Goal: Complete application form: Complete application form

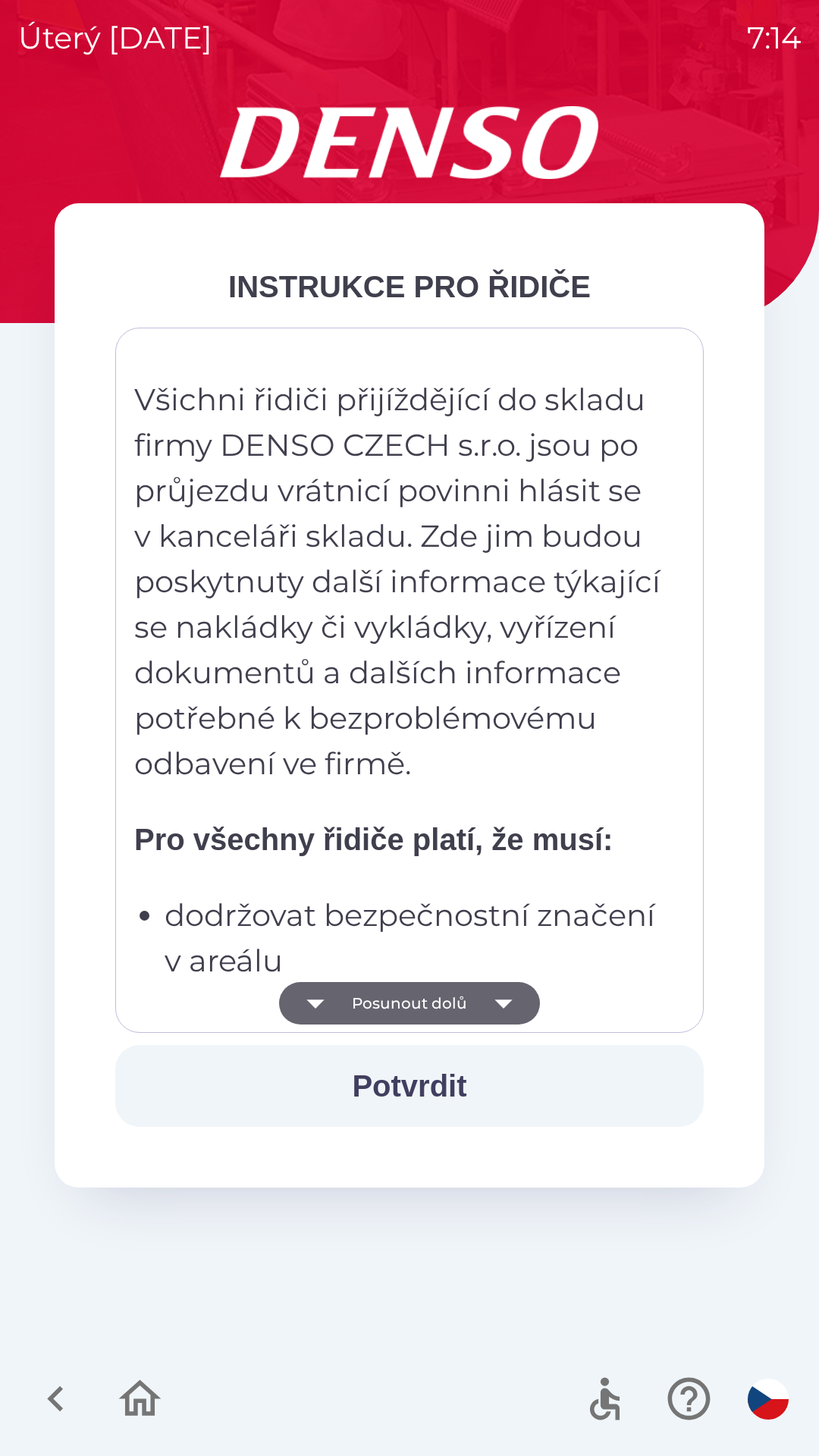
click at [429, 1004] on button "Posunout dolů" at bounding box center [409, 1003] width 261 height 43
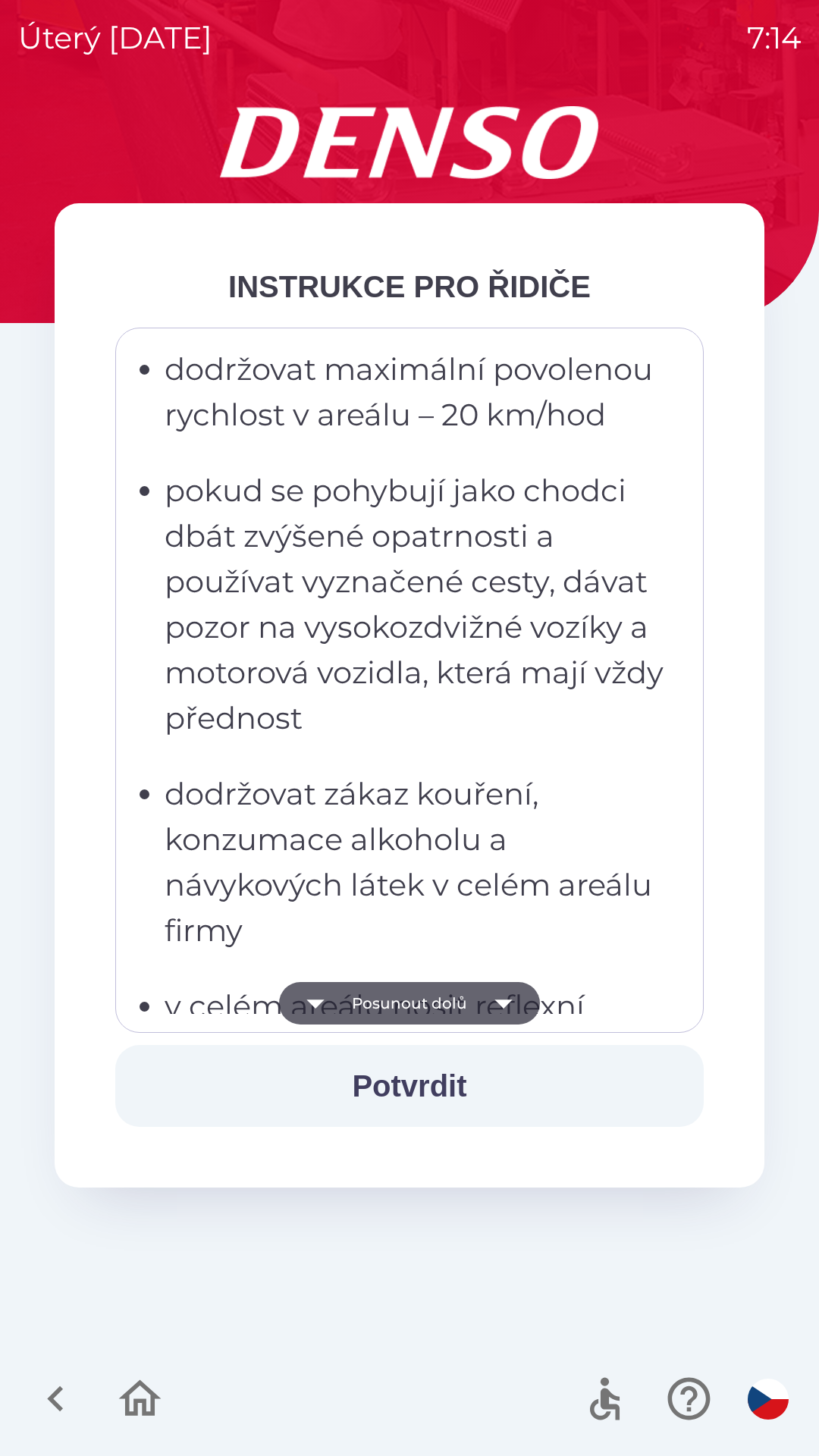
click at [425, 1007] on button "Posunout dolů" at bounding box center [409, 1003] width 261 height 43
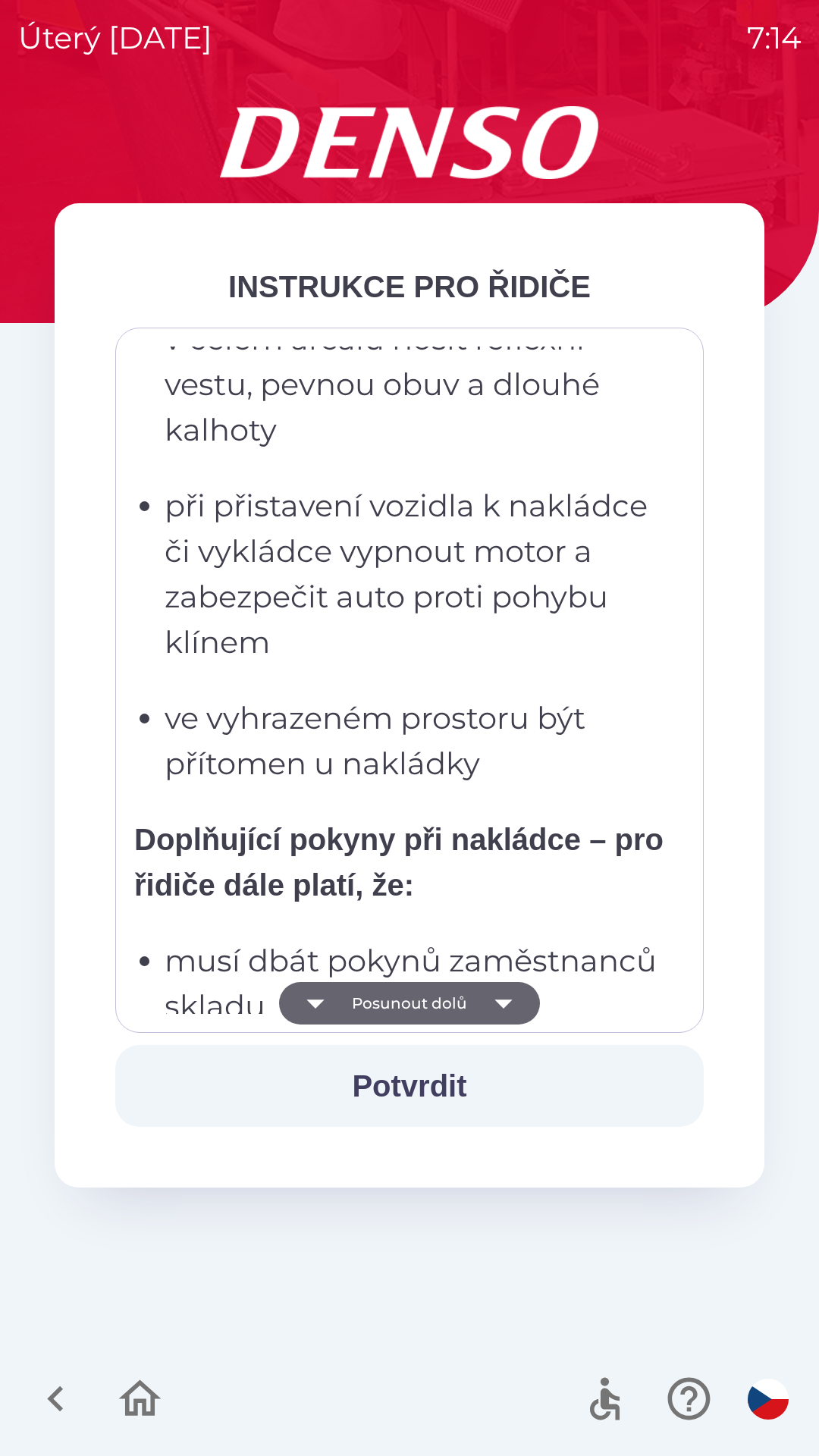
click at [428, 1003] on button "Posunout dolů" at bounding box center [409, 1003] width 261 height 43
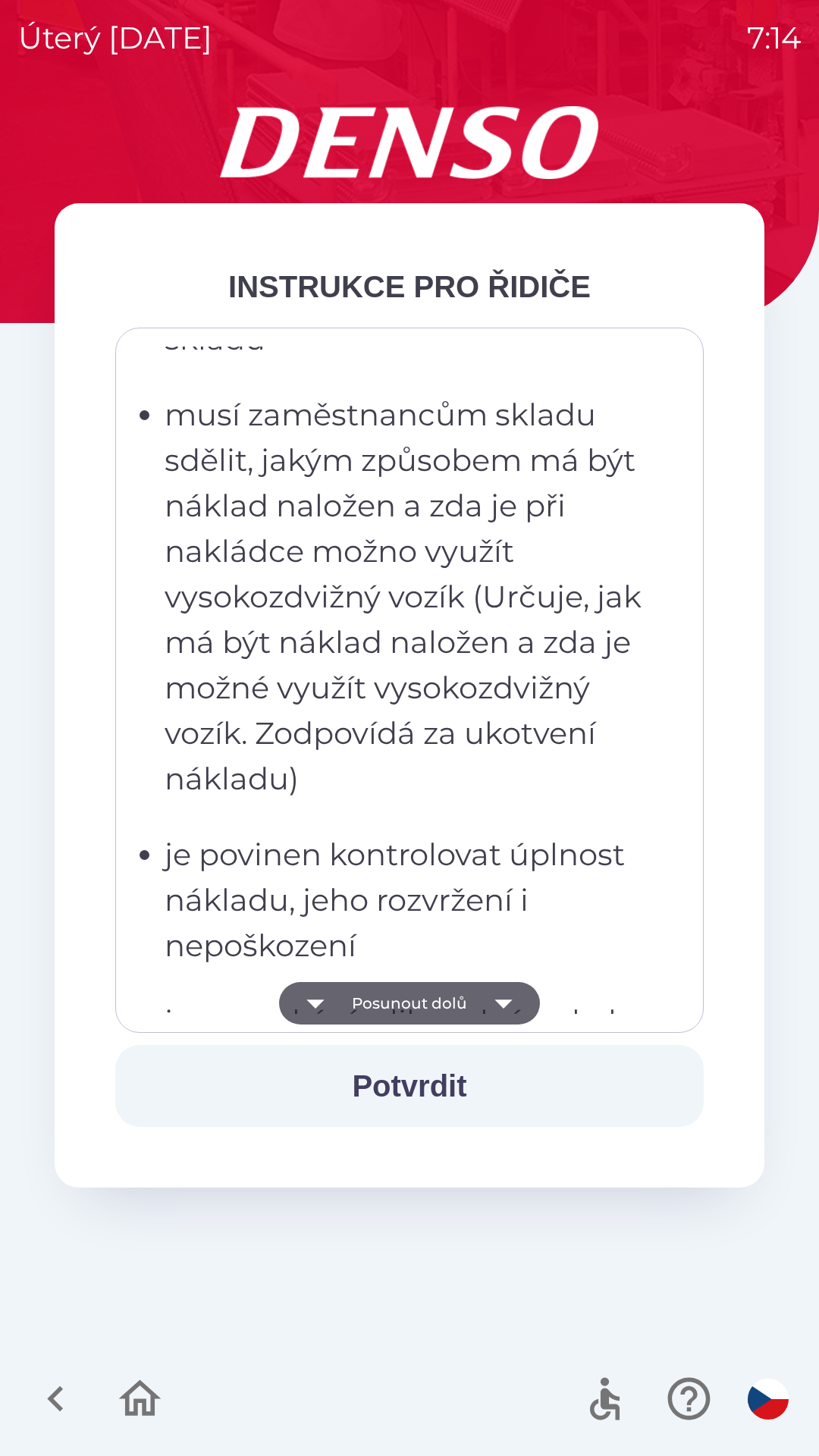
click at [435, 1002] on button "Posunout dolů" at bounding box center [409, 1003] width 261 height 43
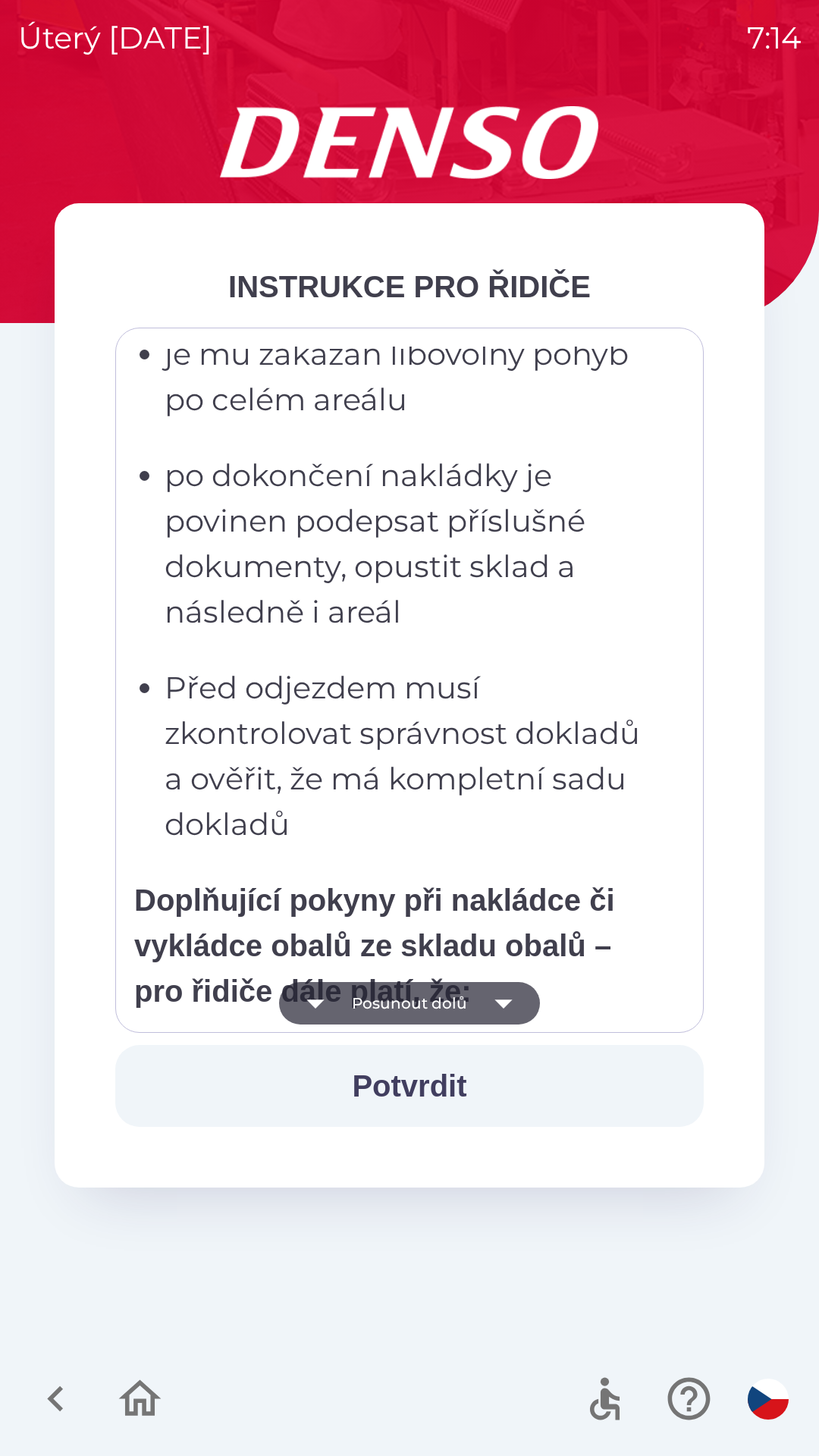
click at [447, 1002] on button "Posunout dolů" at bounding box center [409, 1003] width 261 height 43
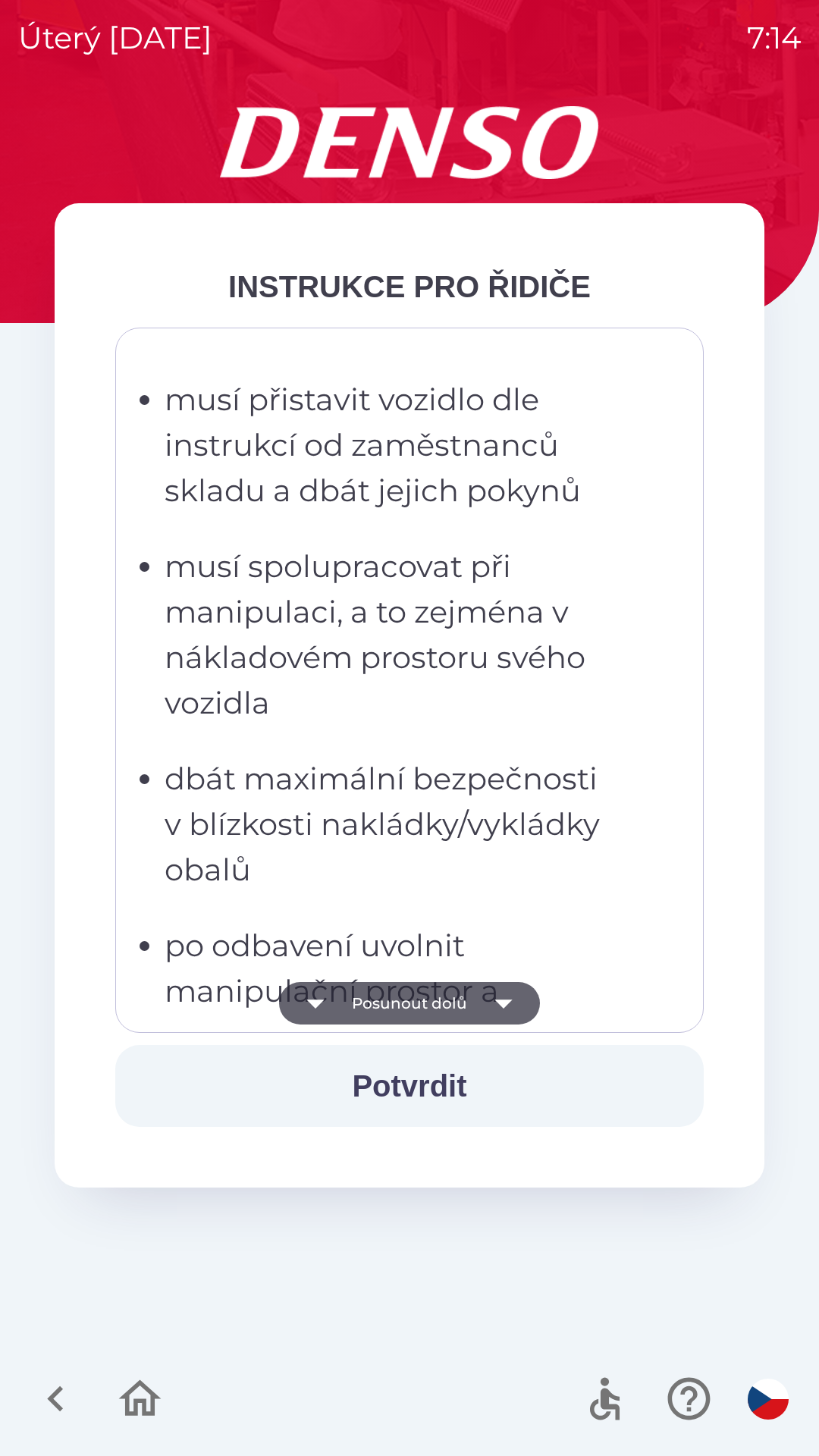
click at [450, 1002] on button "Posunout dolů" at bounding box center [409, 1003] width 261 height 43
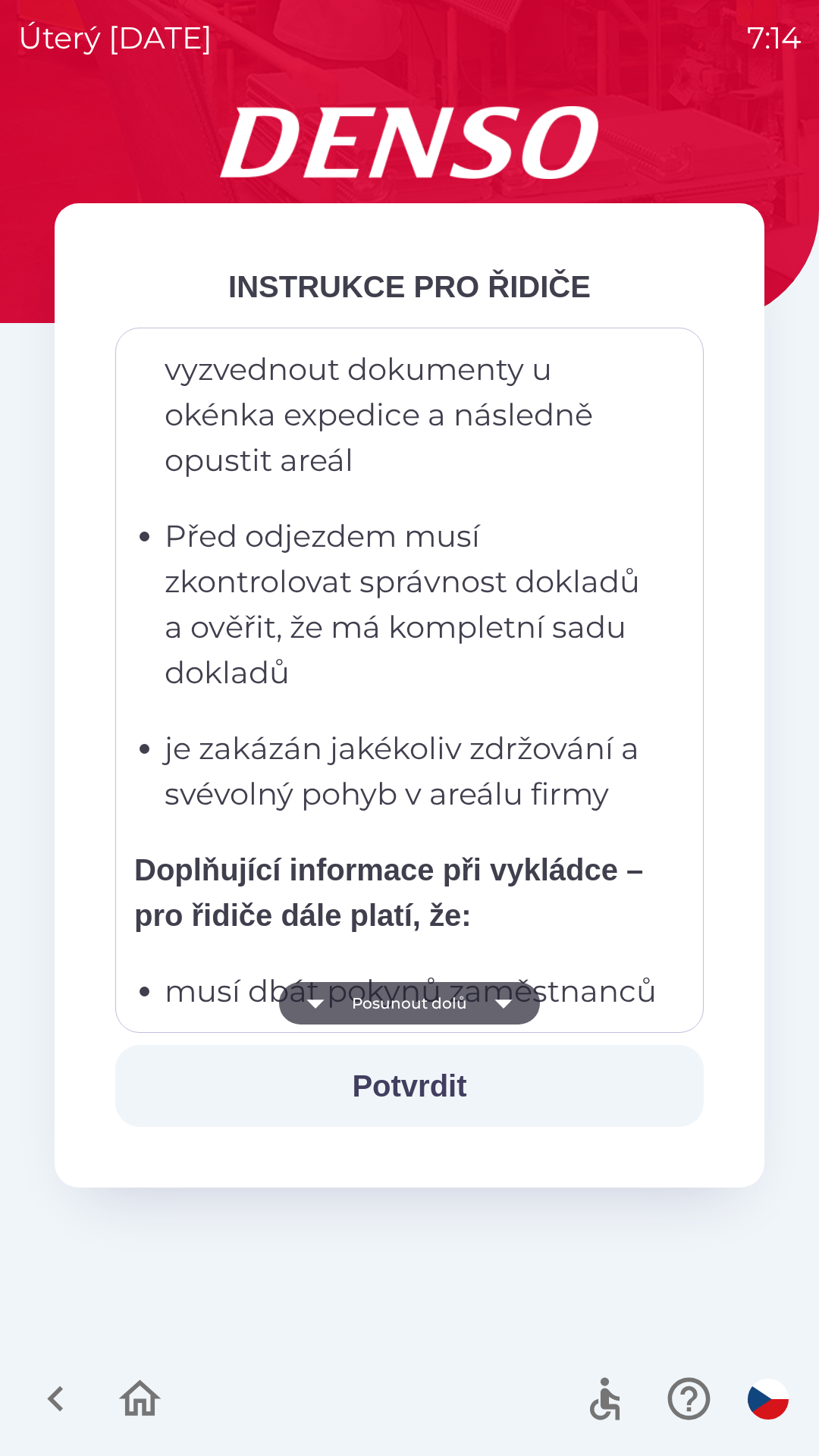
click at [446, 1002] on button "Posunout dolů" at bounding box center [409, 1003] width 261 height 43
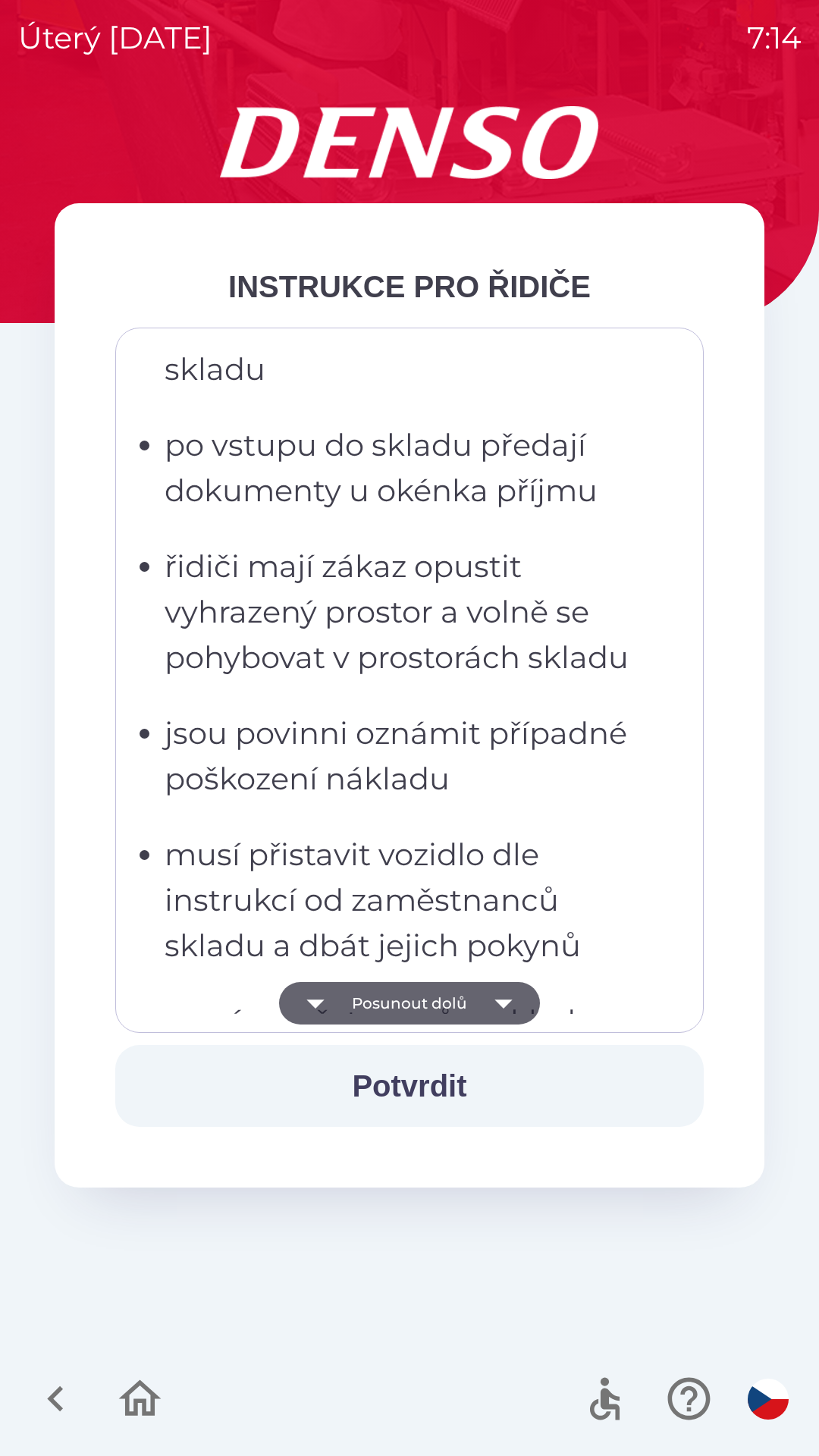
click at [454, 1002] on button "Posunout dolů" at bounding box center [409, 1003] width 261 height 43
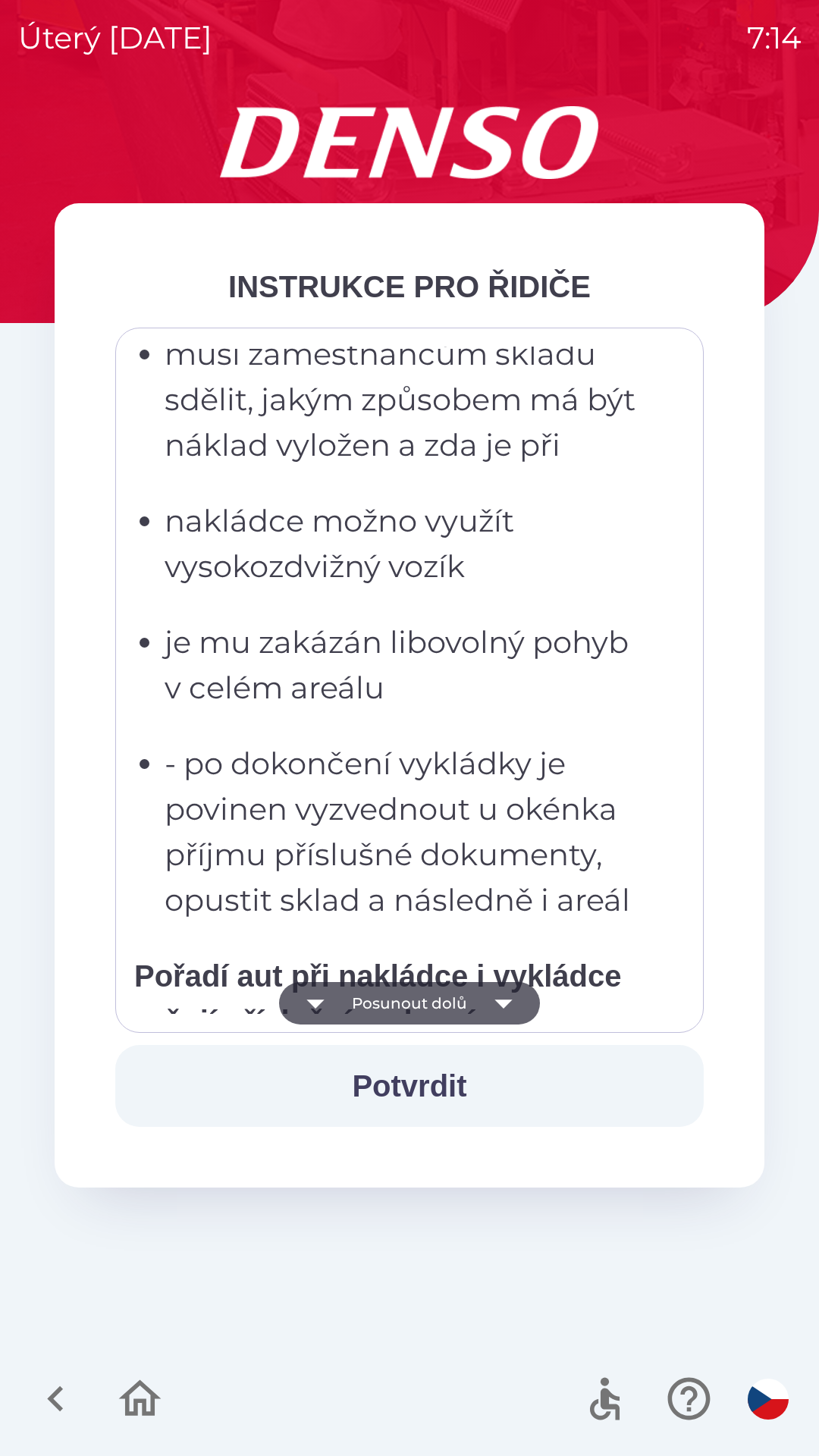
click at [459, 1002] on button "Posunout dolů" at bounding box center [409, 1003] width 261 height 43
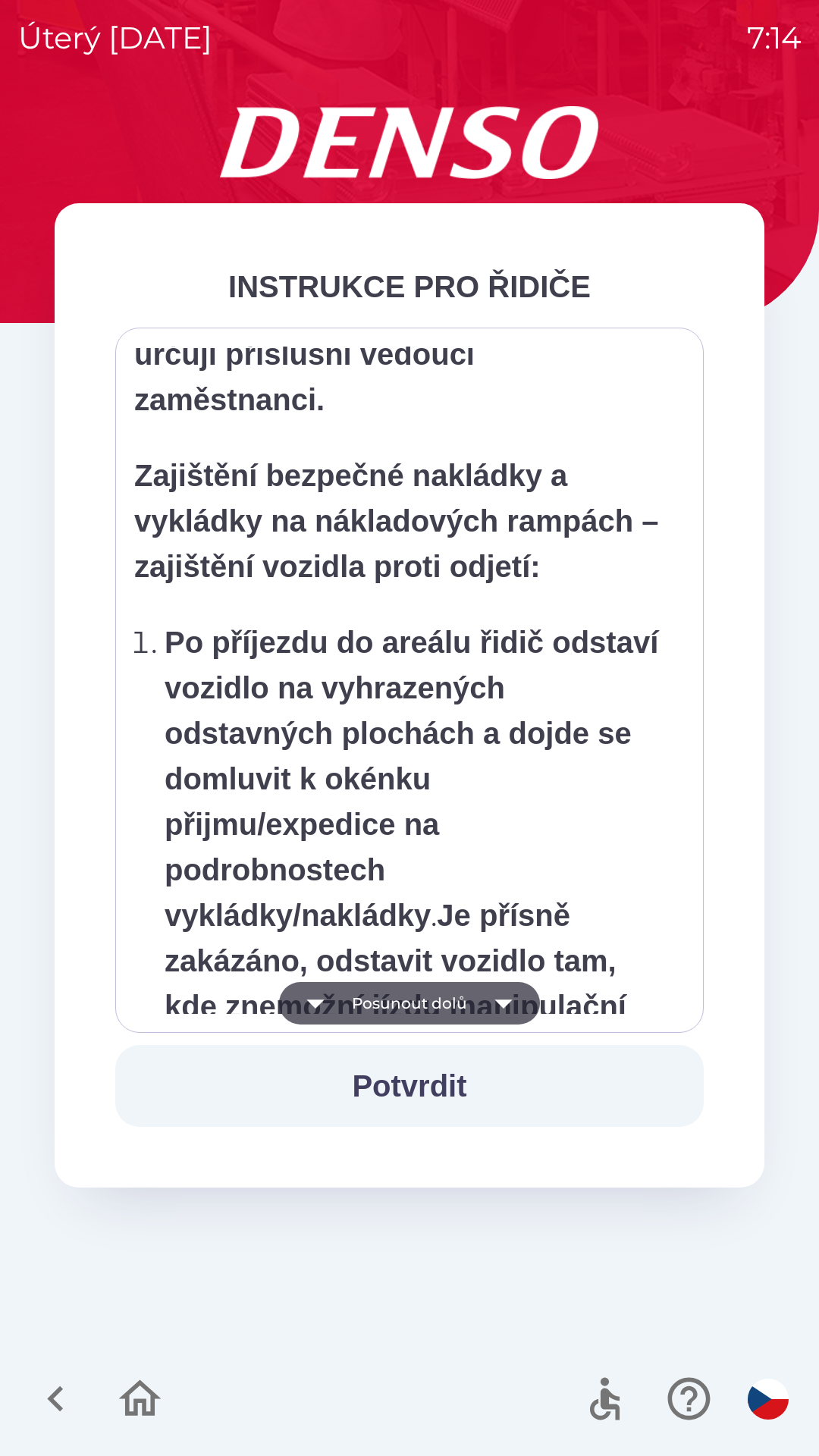
click at [459, 1004] on button "Posunout dolů" at bounding box center [409, 1003] width 261 height 43
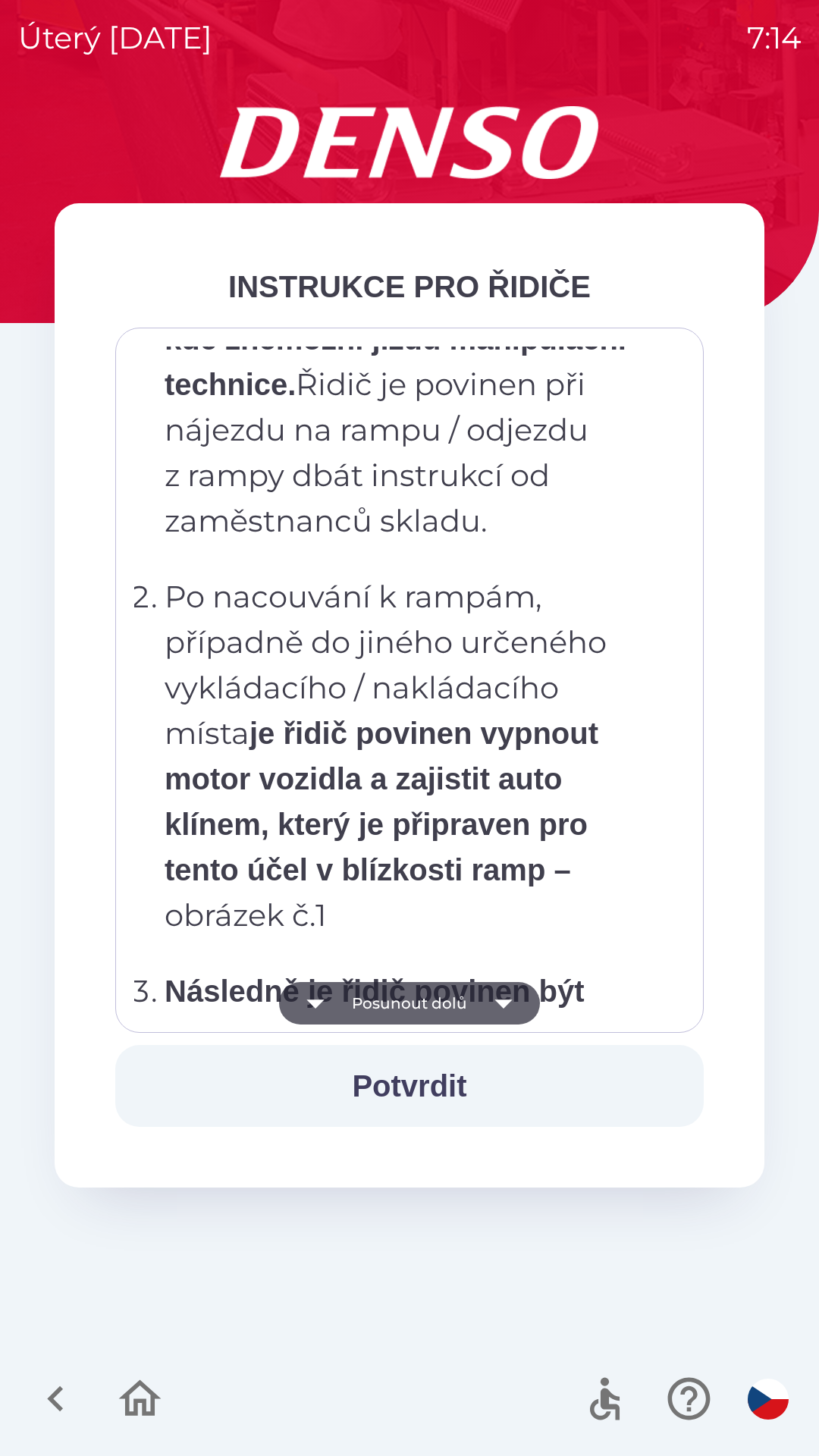
click at [462, 1006] on button "Posunout dolů" at bounding box center [409, 1003] width 261 height 43
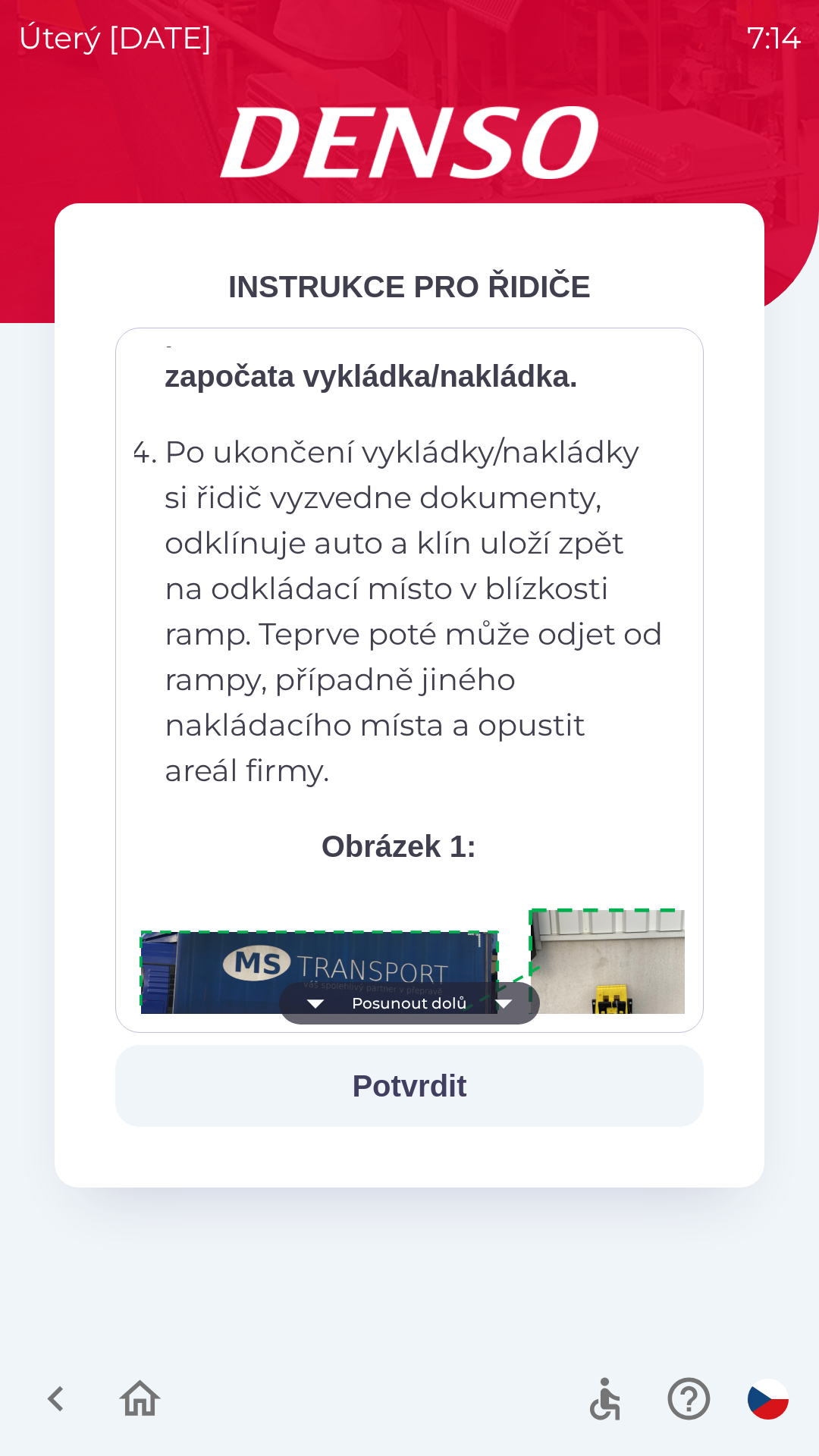
click at [459, 1007] on button "Posunout dolů" at bounding box center [409, 1003] width 261 height 43
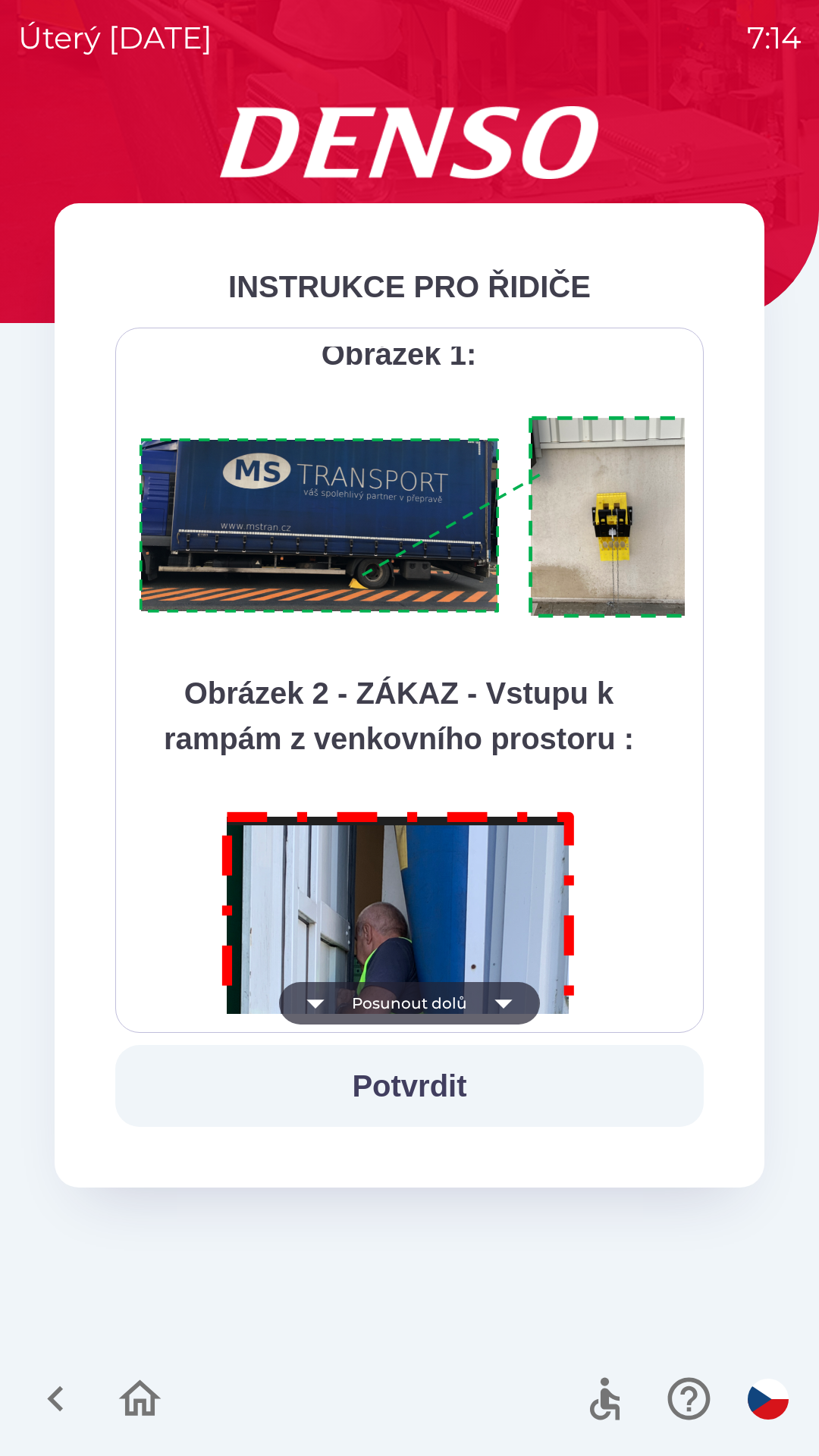
click at [461, 1004] on button "Posunout dolů" at bounding box center [409, 1003] width 261 height 43
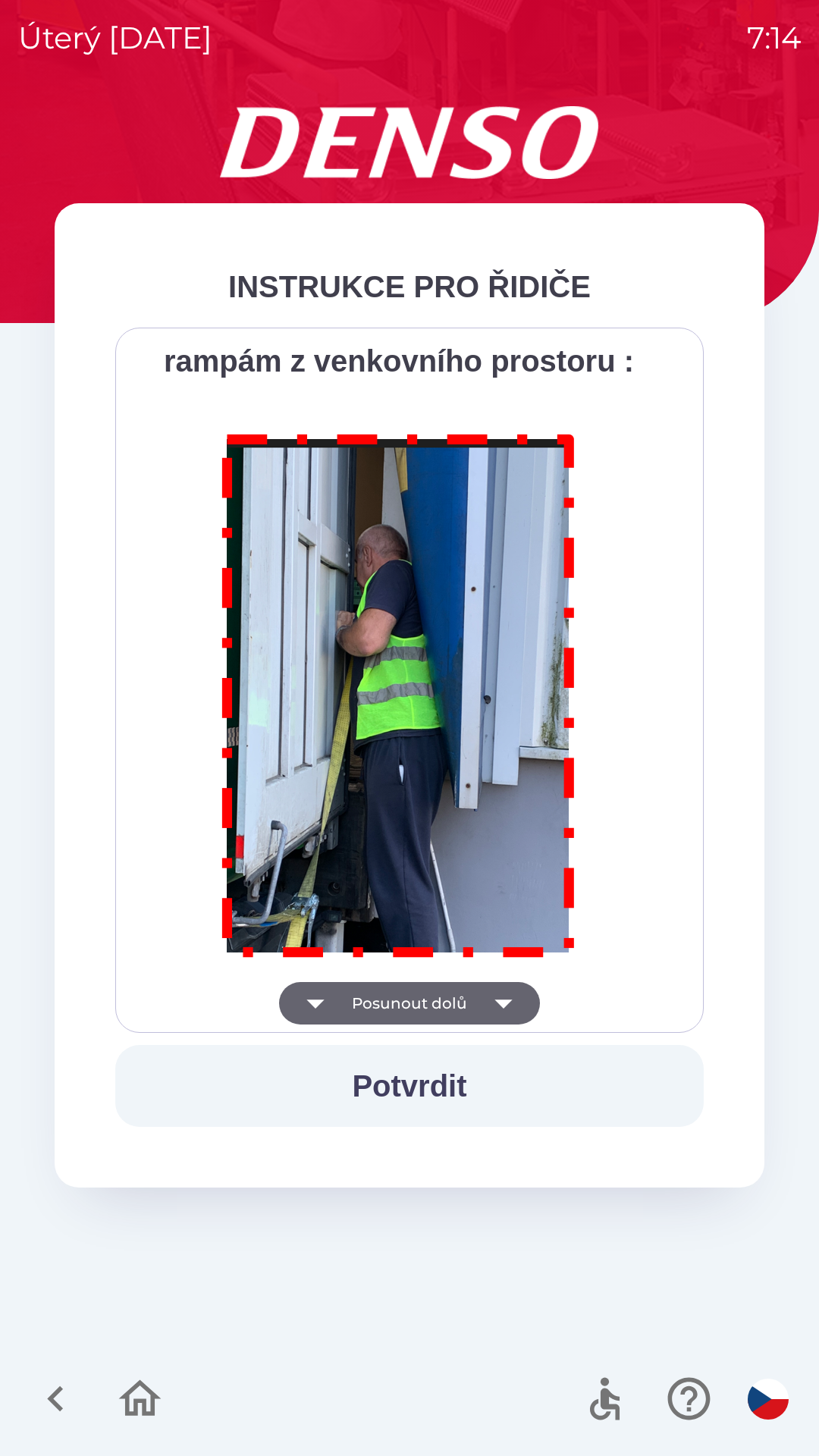
click at [461, 998] on div "Všichni řidiči přijíždějící do skladu firmy DENSO CZECH s.r.o. jsou po průjezdu…" at bounding box center [409, 680] width 550 height 667
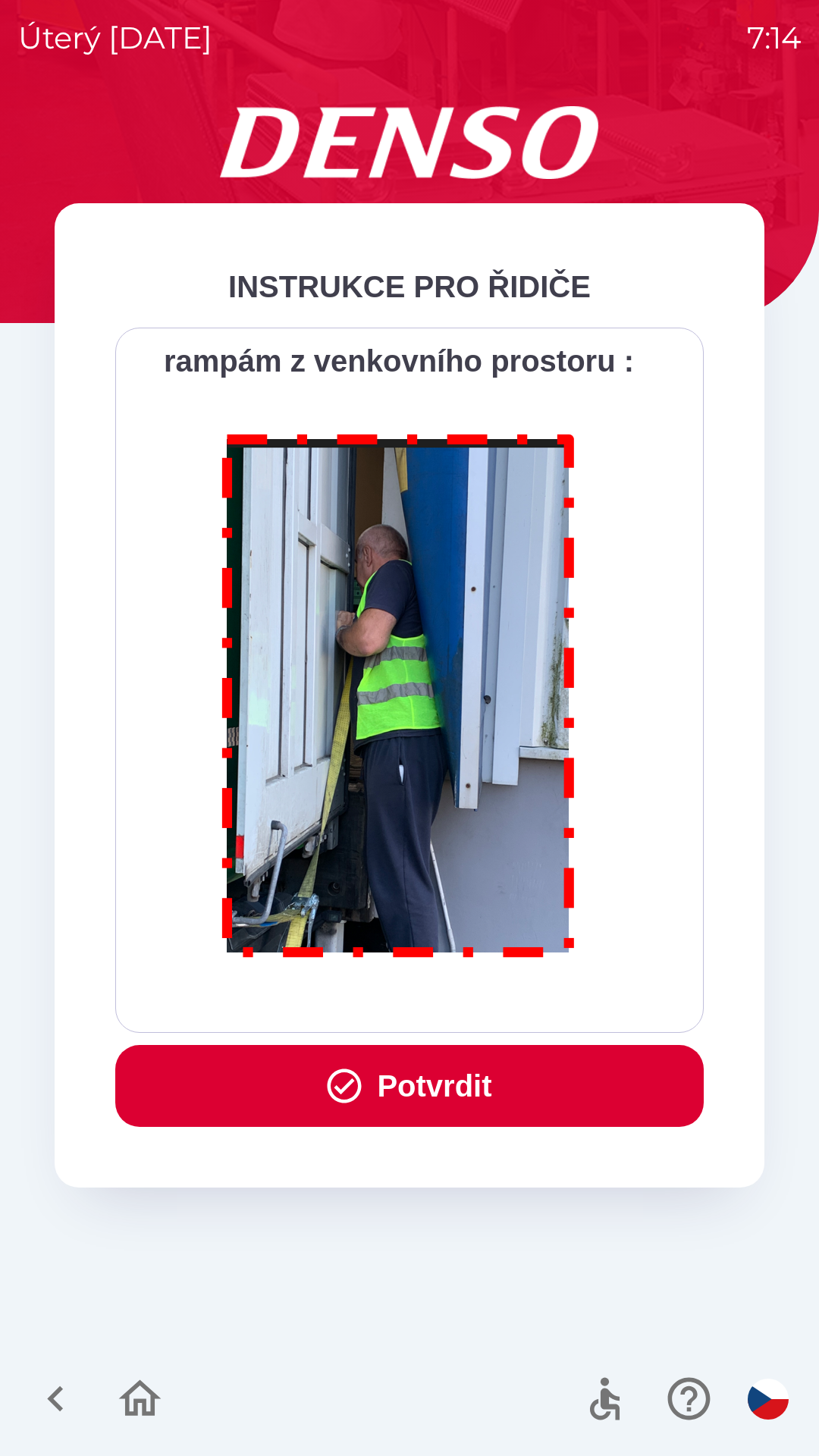
click at [450, 1074] on button "Potvrdit" at bounding box center [410, 1086] width 589 height 82
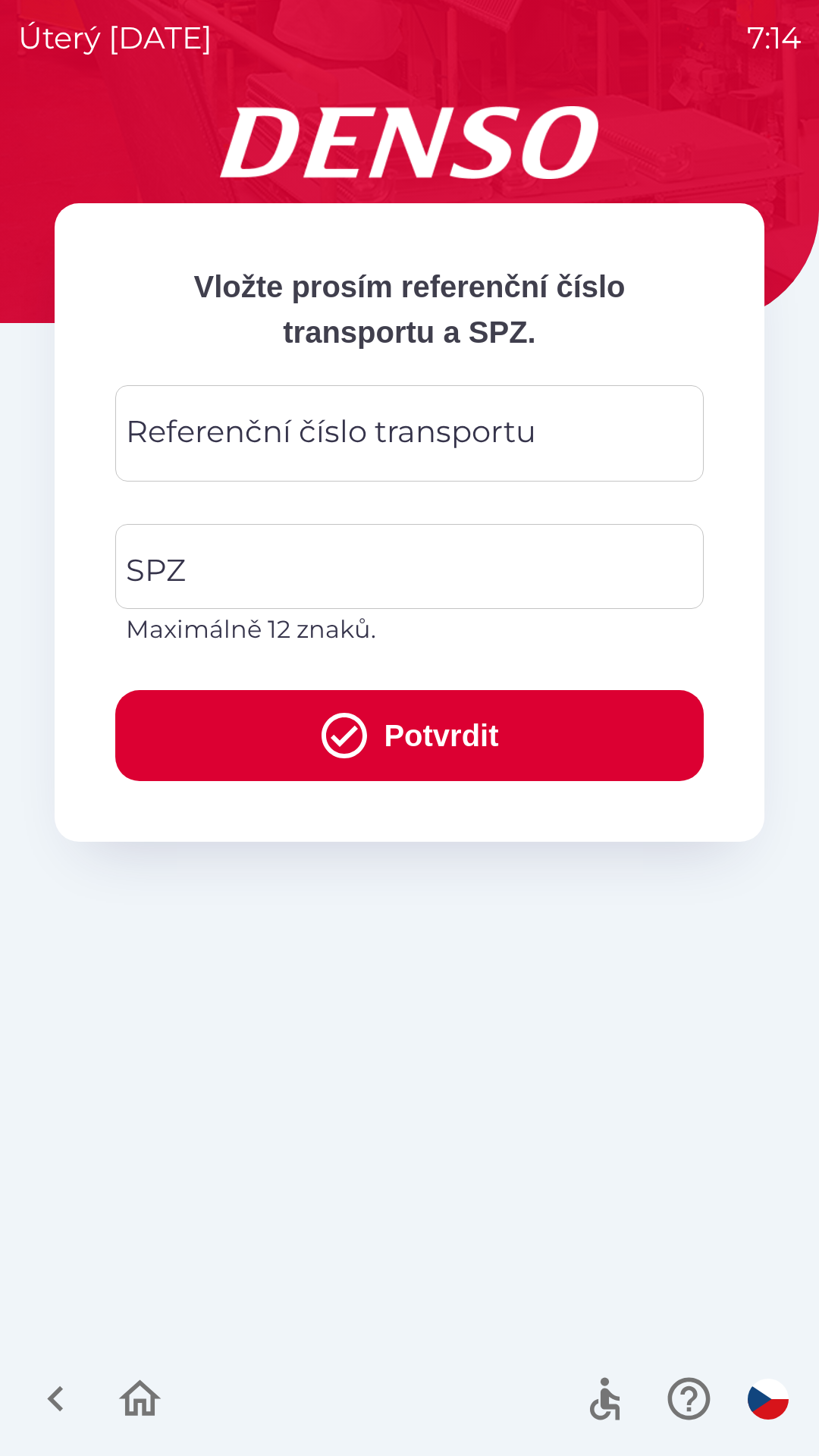
click at [388, 420] on div "Referenční číslo transportu Referenční číslo transportu" at bounding box center [410, 433] width 589 height 96
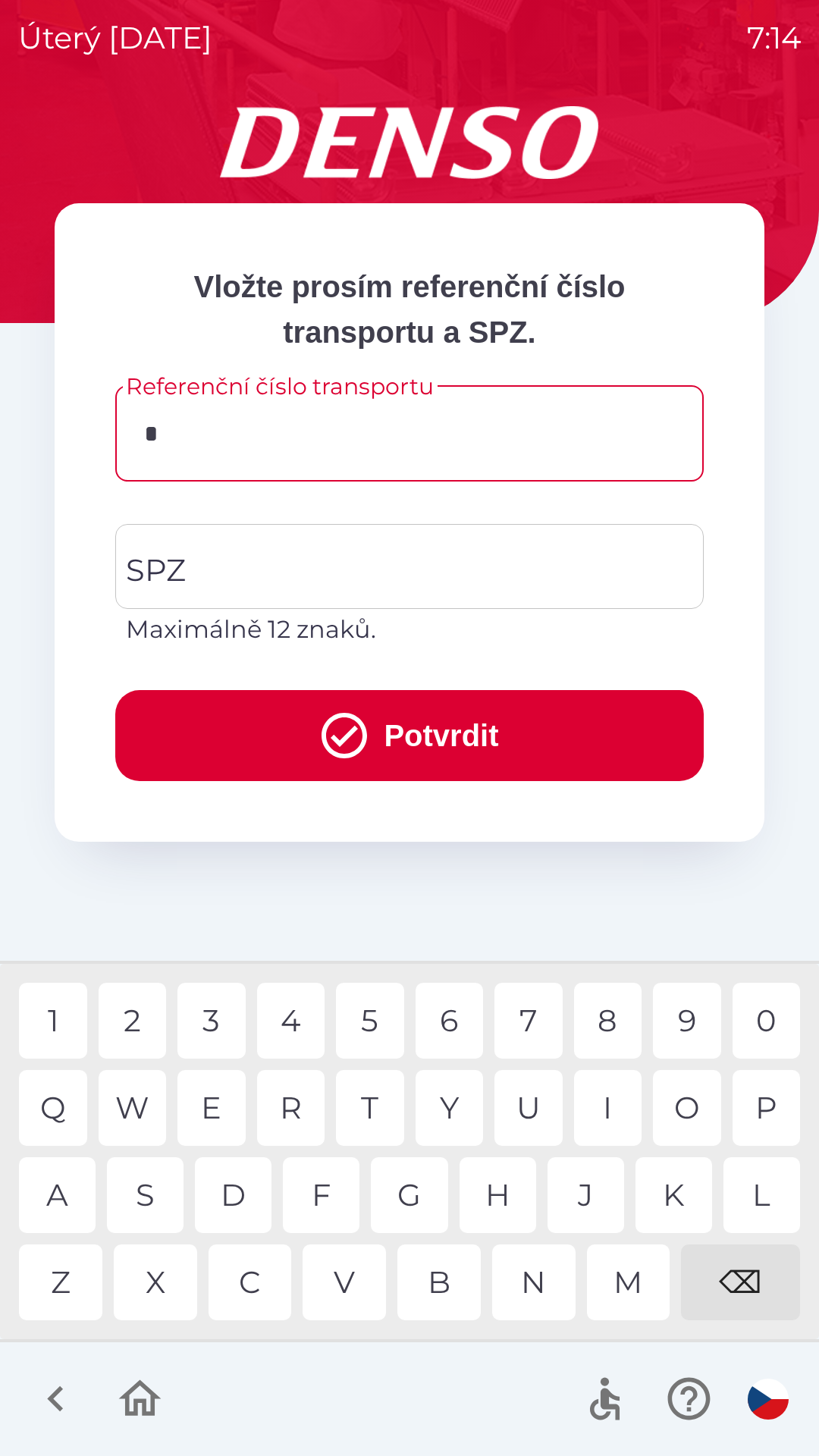
click at [264, 1297] on div "C" at bounding box center [250, 1282] width 84 height 76
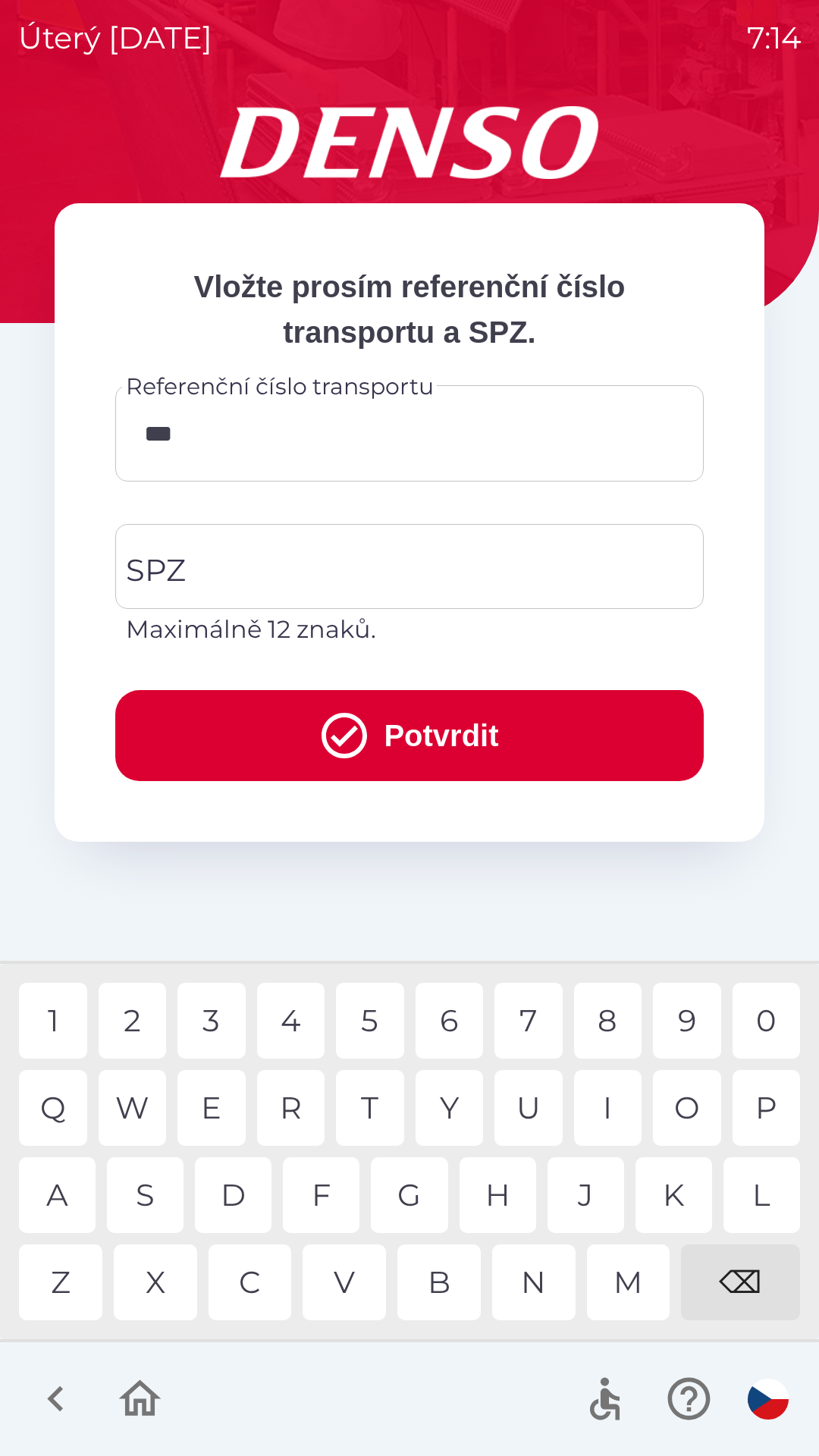
click at [425, 1273] on div "B" at bounding box center [439, 1282] width 84 height 76
click at [759, 1015] on div "0" at bounding box center [767, 1020] width 68 height 76
click at [152, 1106] on div "W" at bounding box center [132, 1107] width 68 height 76
type input "*********"
click at [370, 556] on input "SPZ" at bounding box center [397, 567] width 552 height 71
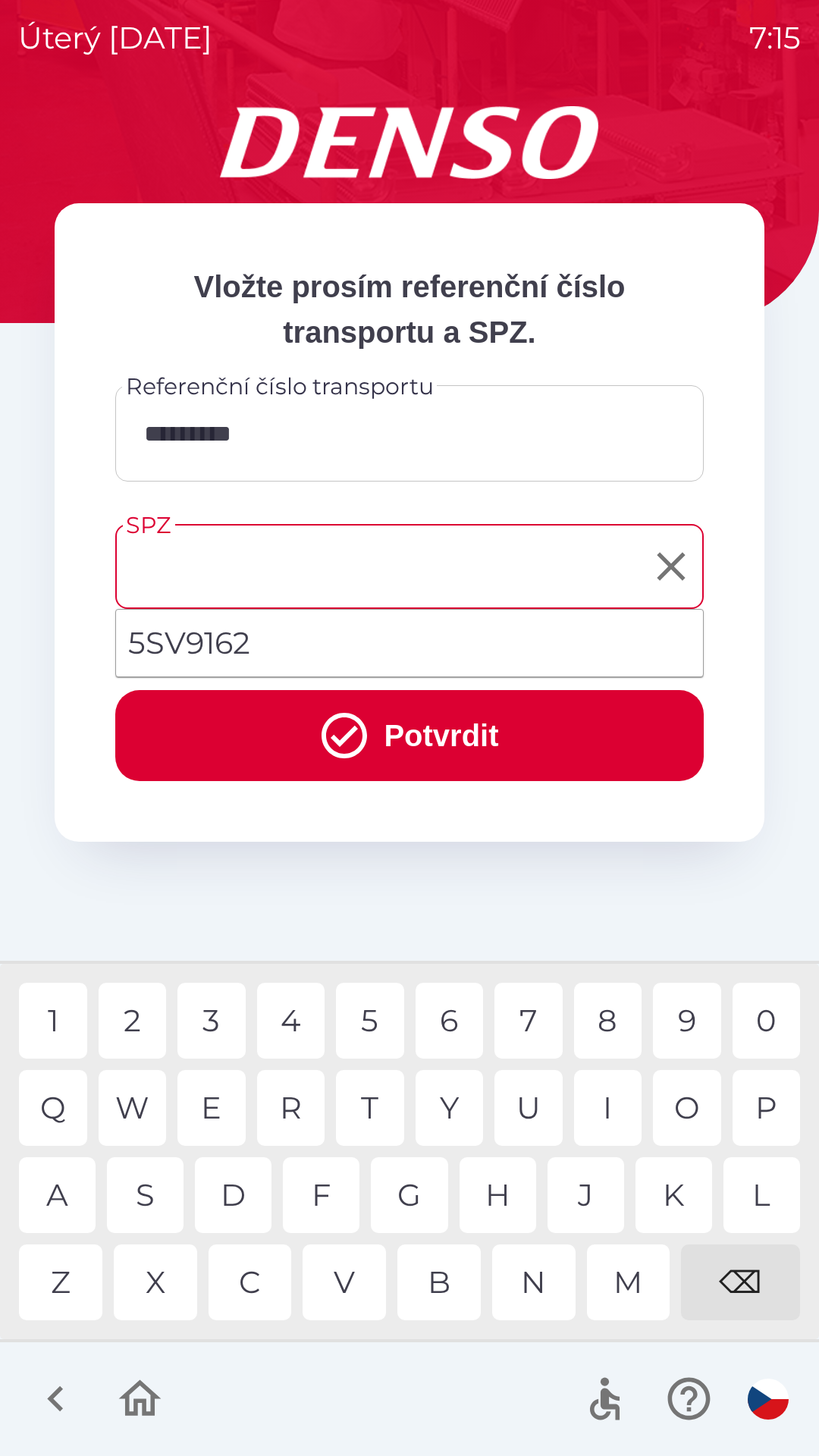
click at [304, 642] on li "5SV9162" at bounding box center [409, 642] width 587 height 54
type input "*******"
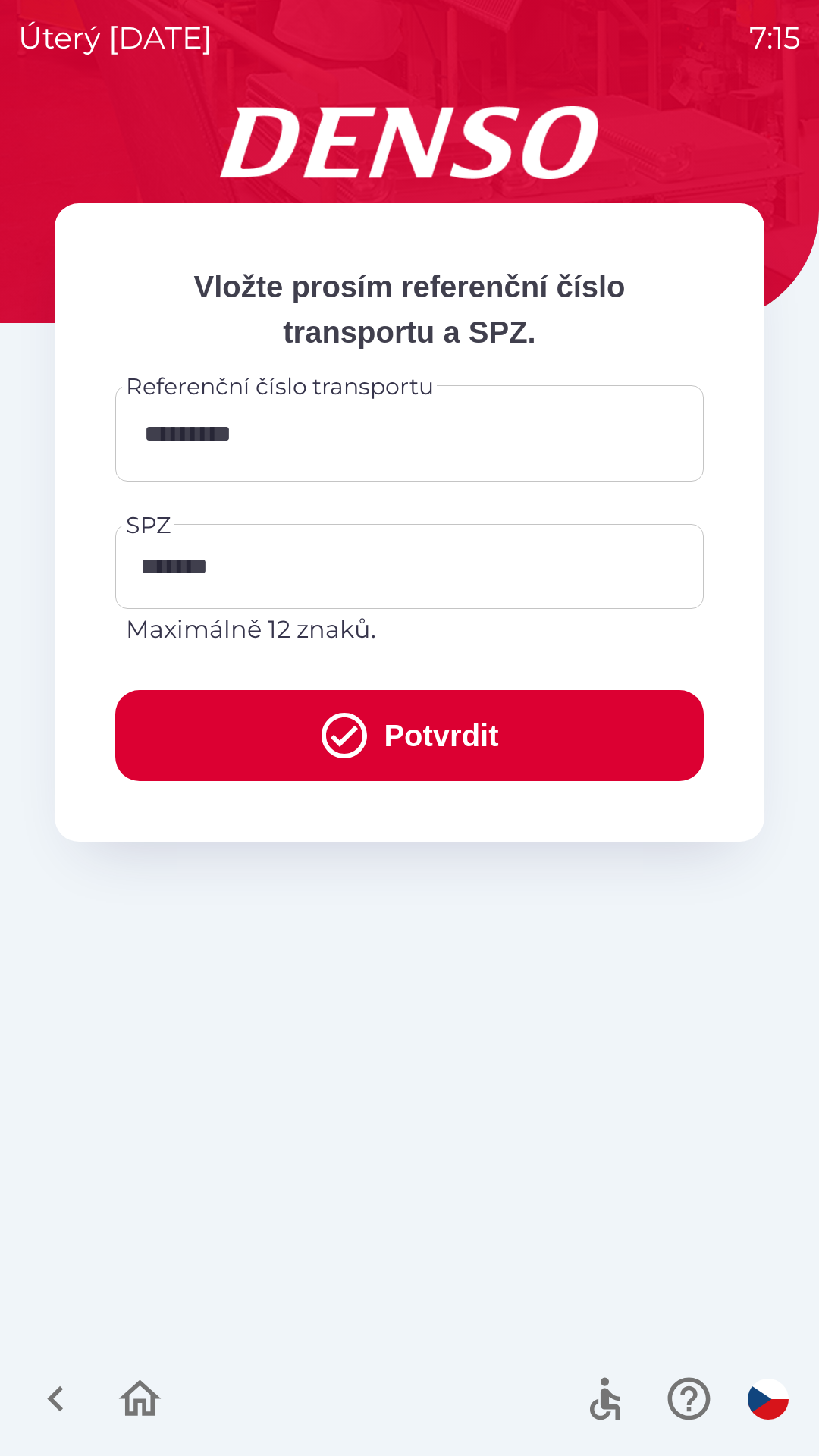
click at [387, 723] on button "Potvrdit" at bounding box center [410, 736] width 589 height 91
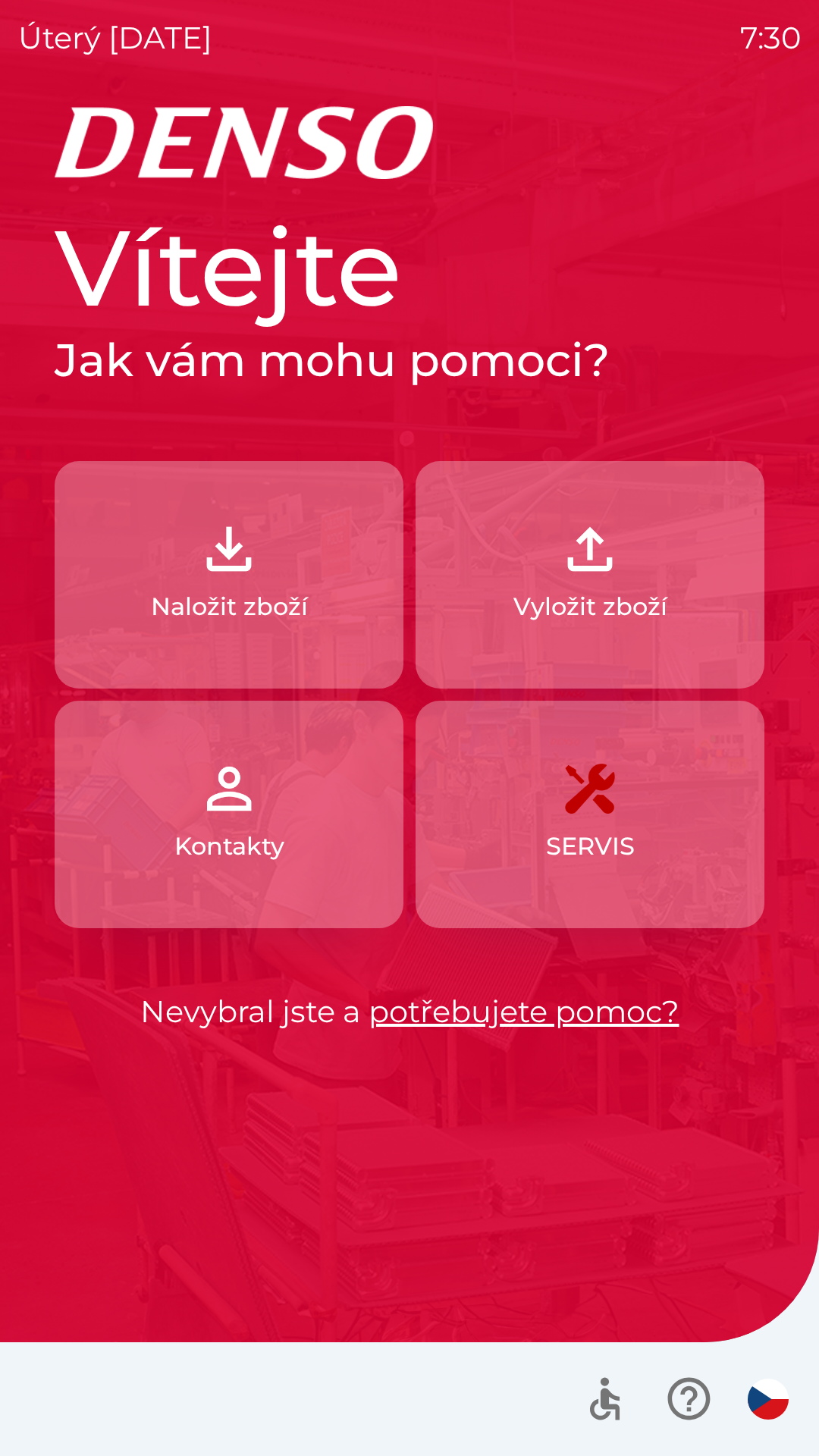
click at [593, 574] on img "button" at bounding box center [590, 549] width 67 height 67
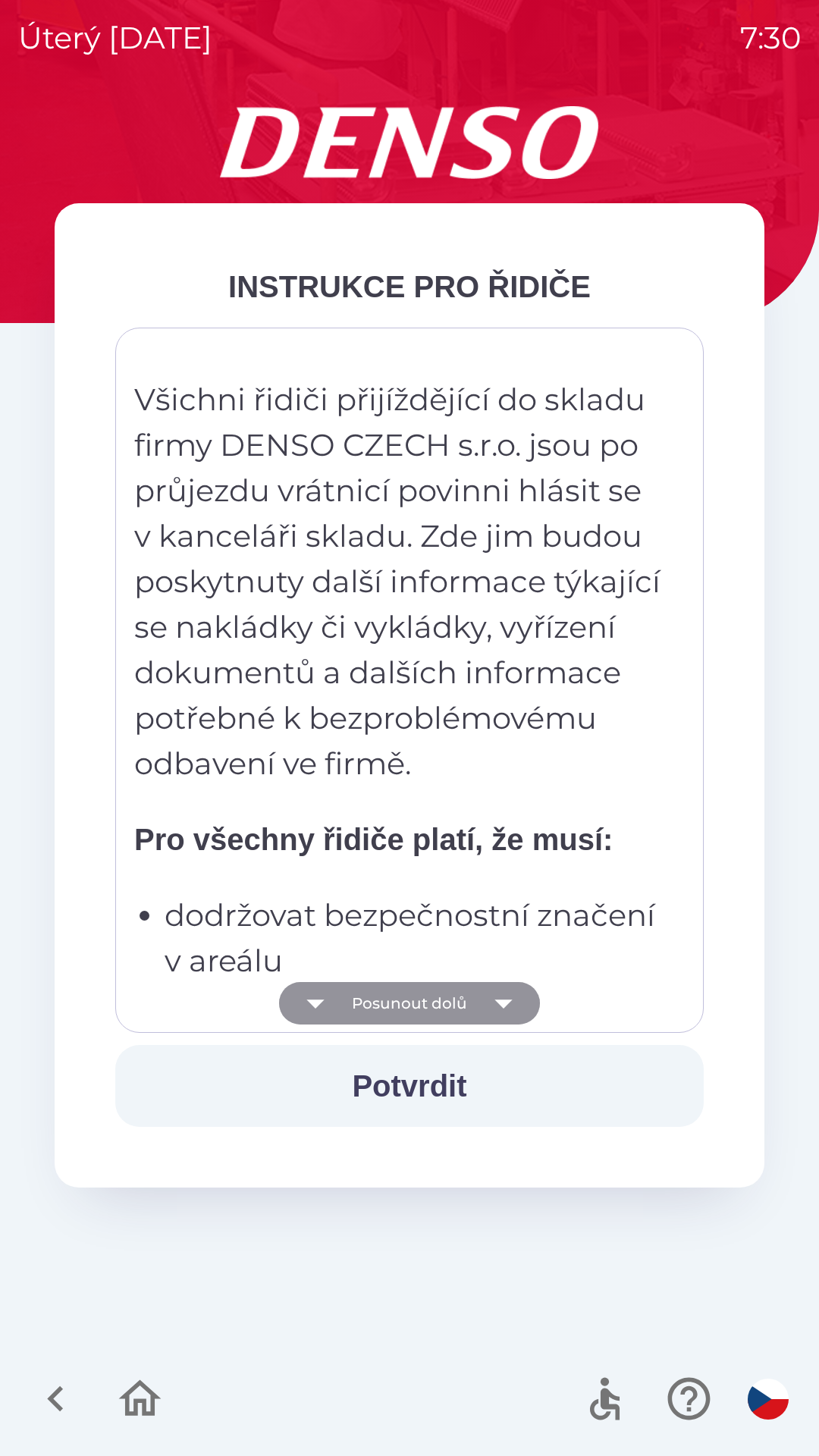
click at [470, 1004] on button "Posunout dolů" at bounding box center [409, 1003] width 261 height 43
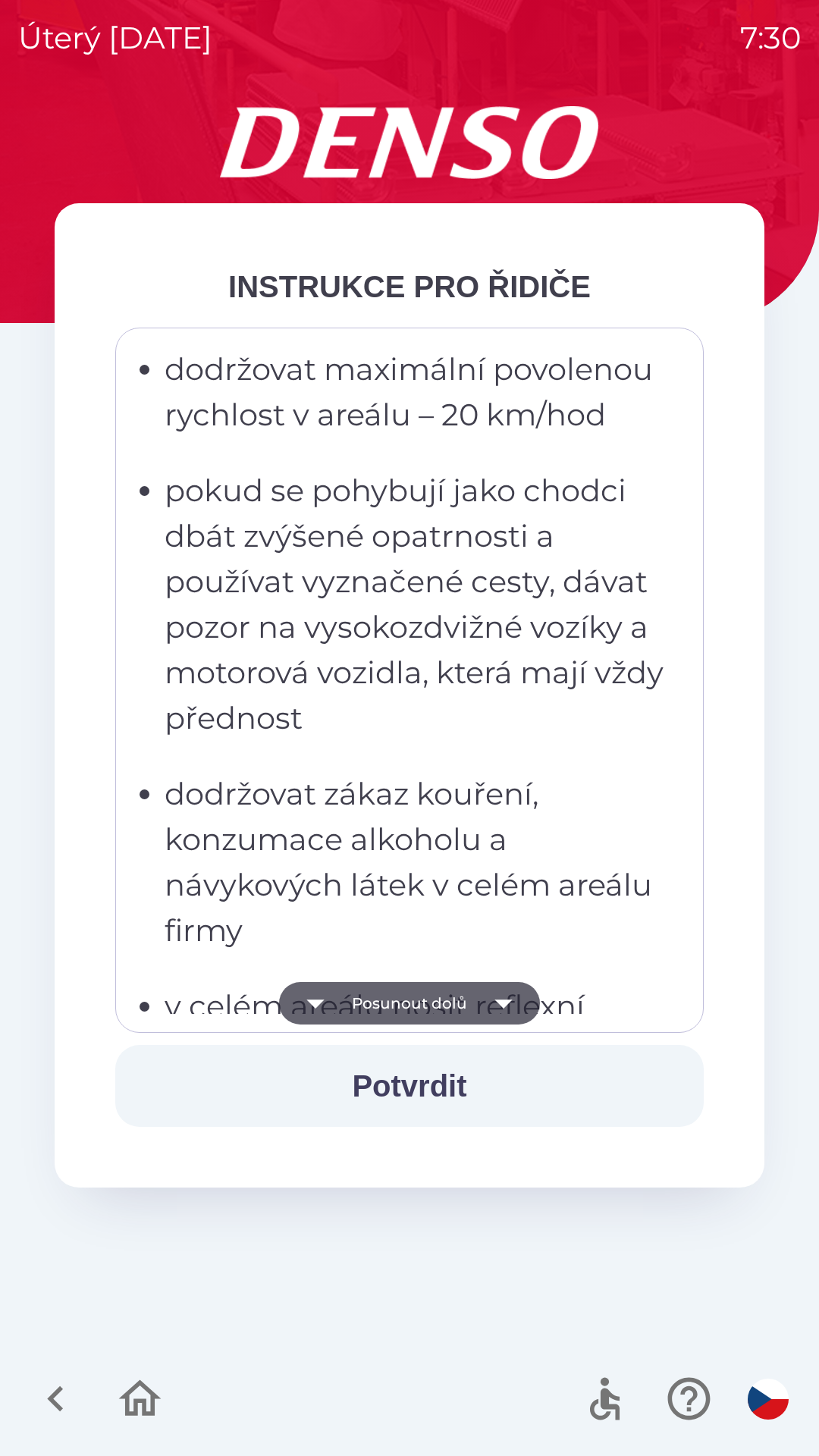
click at [475, 1010] on button "Posunout dolů" at bounding box center [409, 1003] width 261 height 43
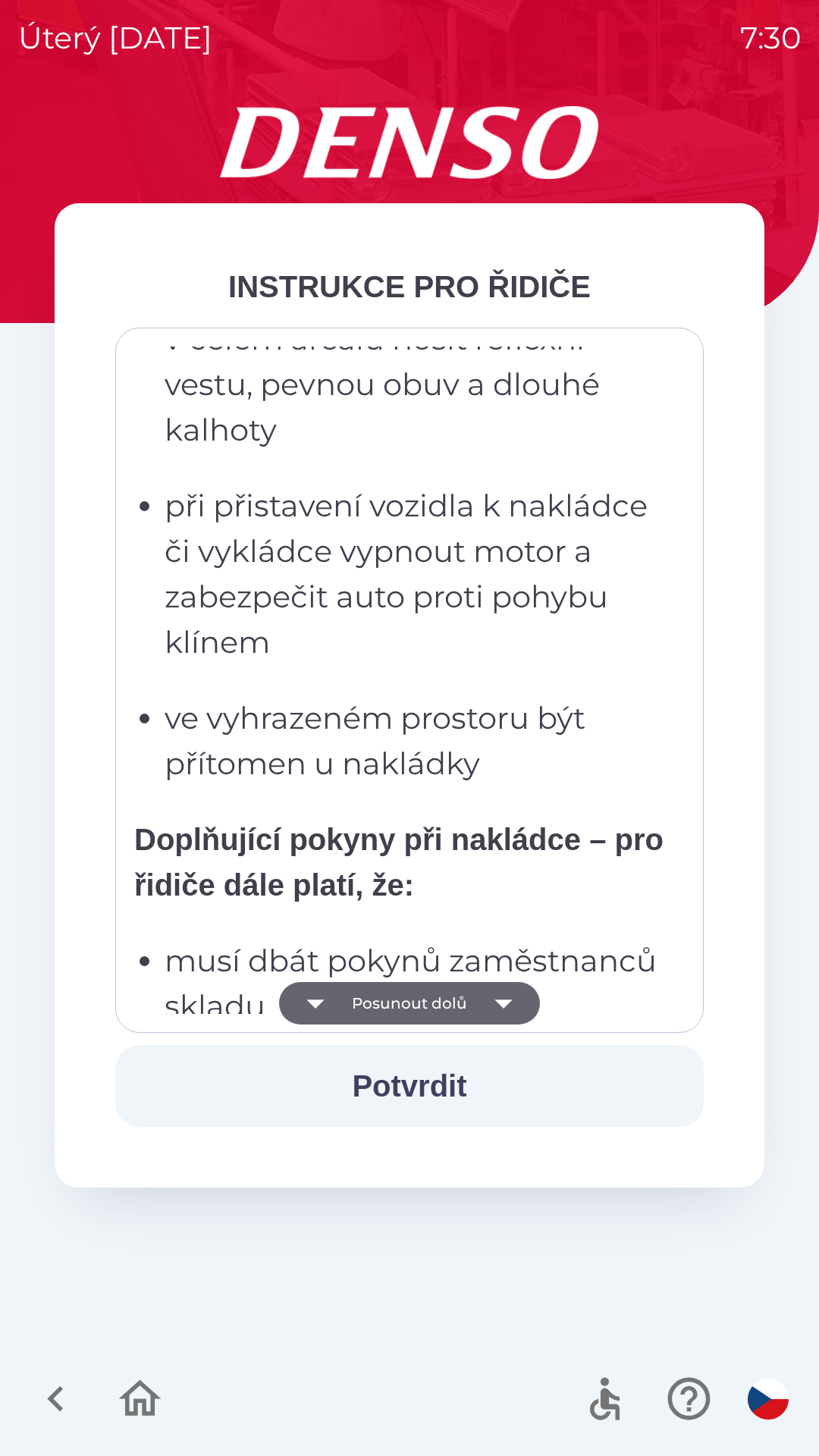
click at [477, 1007] on button "Posunout dolů" at bounding box center [409, 1003] width 261 height 43
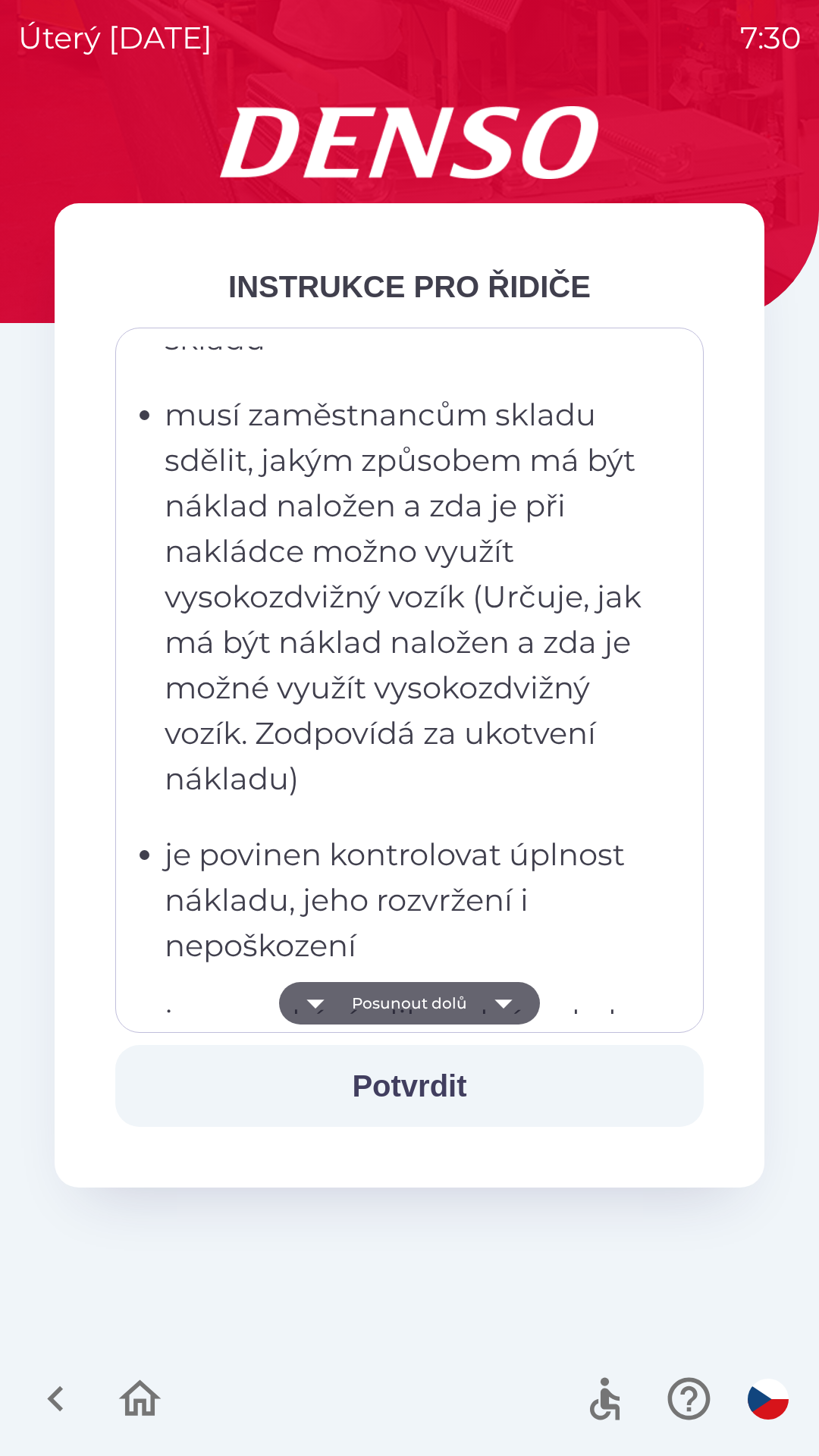
click at [477, 1010] on button "Posunout dolů" at bounding box center [409, 1003] width 261 height 43
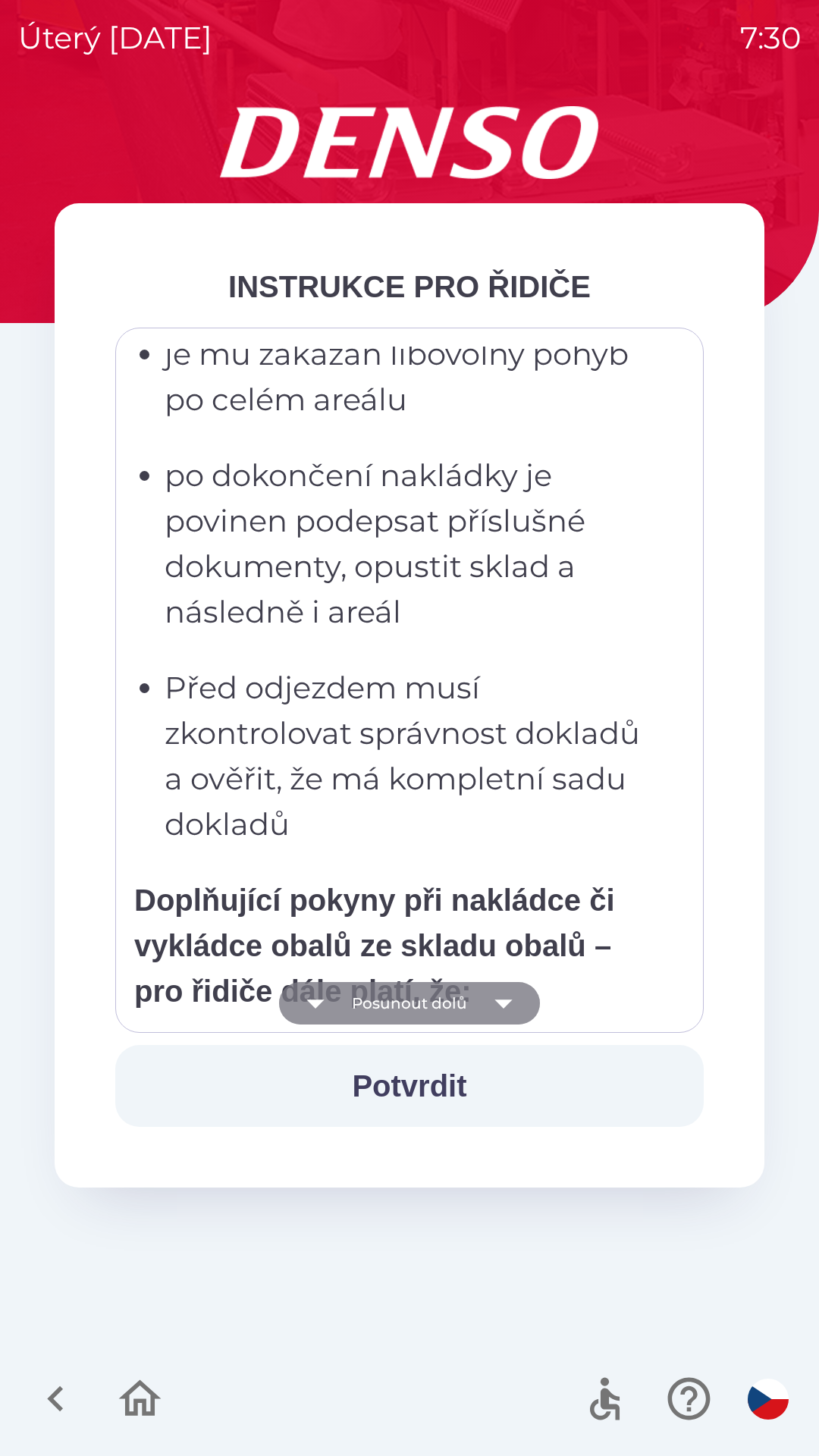
click at [480, 1008] on button "Posunout dolů" at bounding box center [409, 1003] width 261 height 43
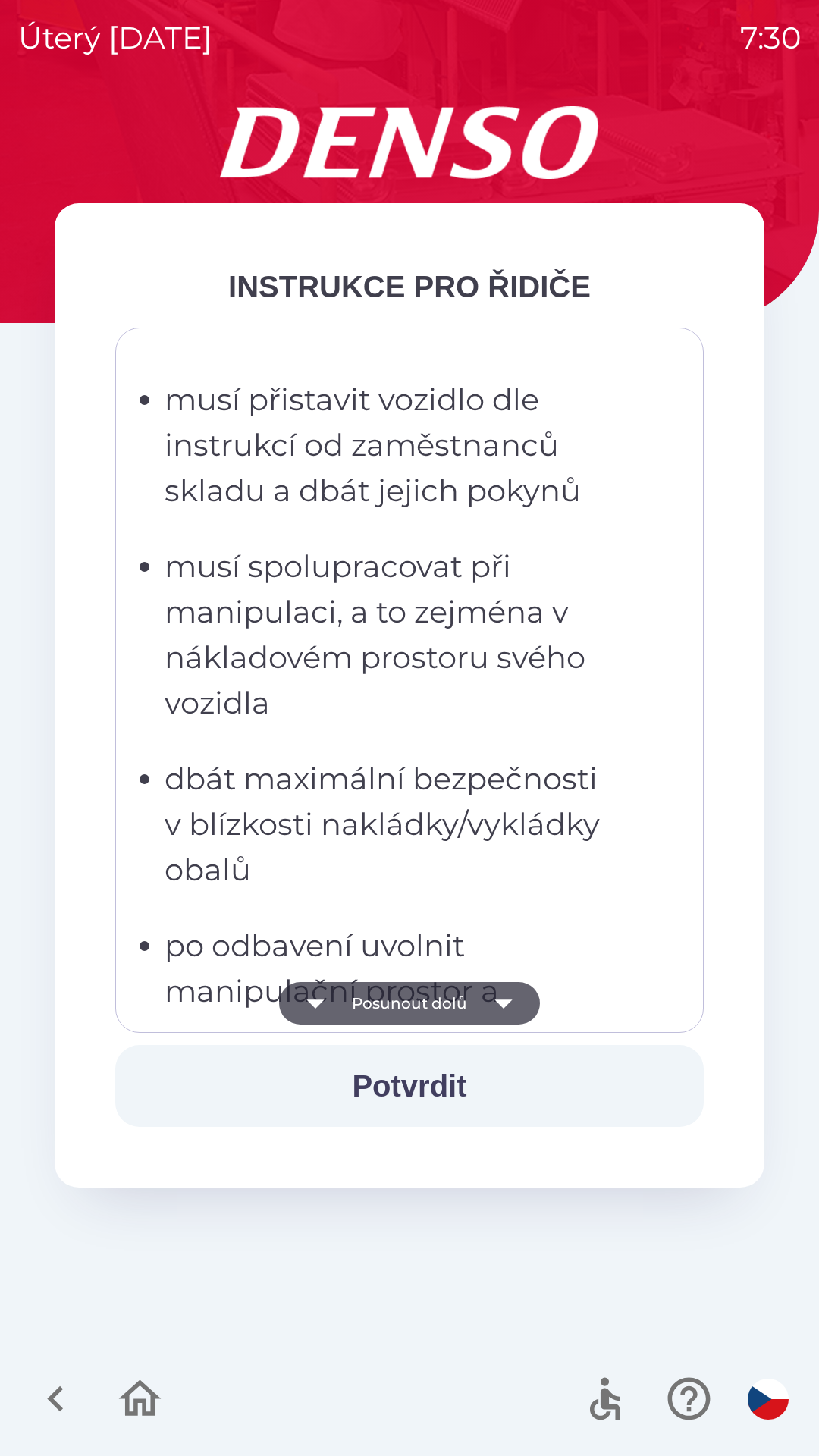
click at [477, 1019] on button "Posunout dolů" at bounding box center [409, 1003] width 261 height 43
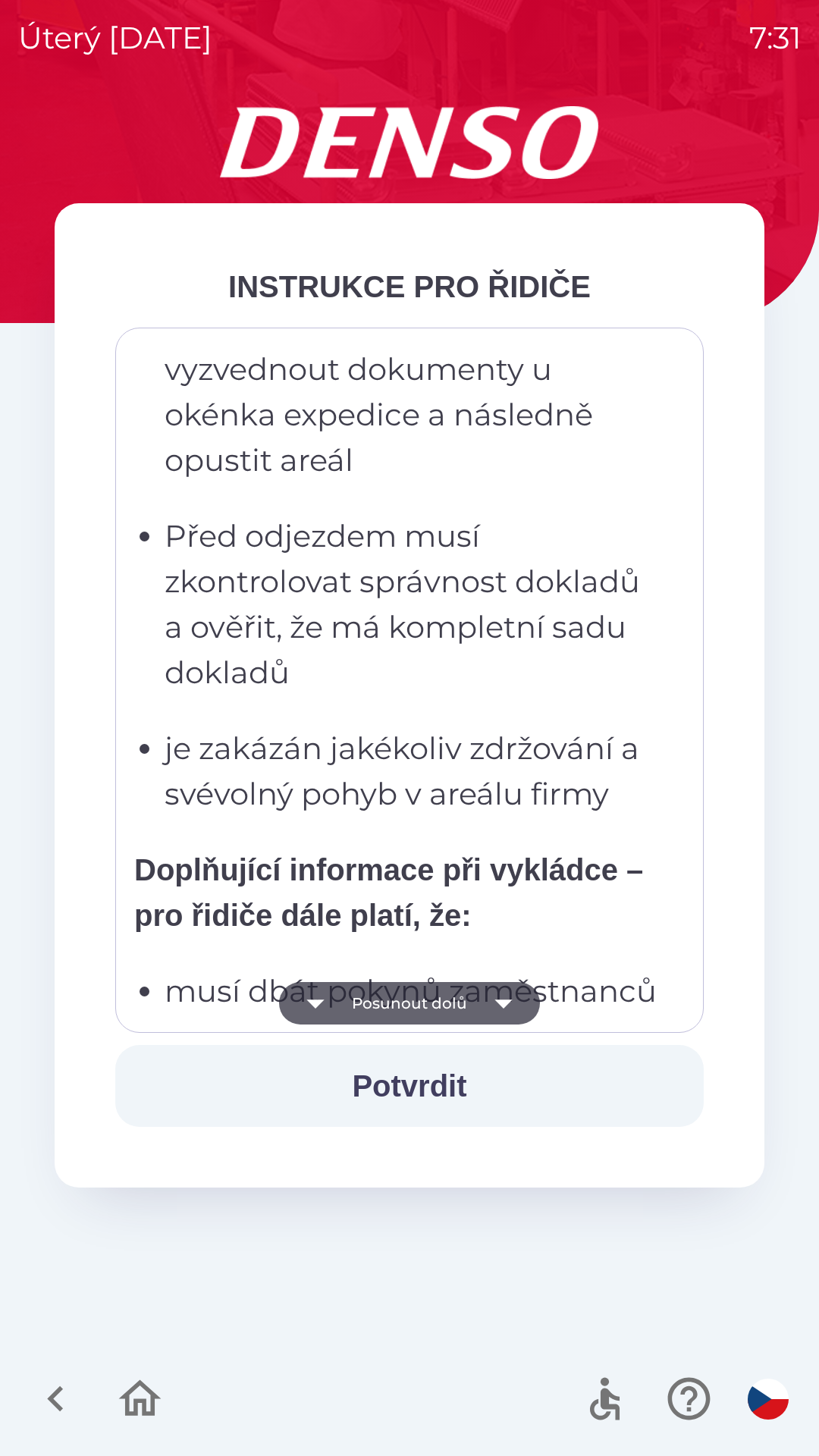
click at [476, 1012] on button "Posunout dolů" at bounding box center [409, 1003] width 261 height 43
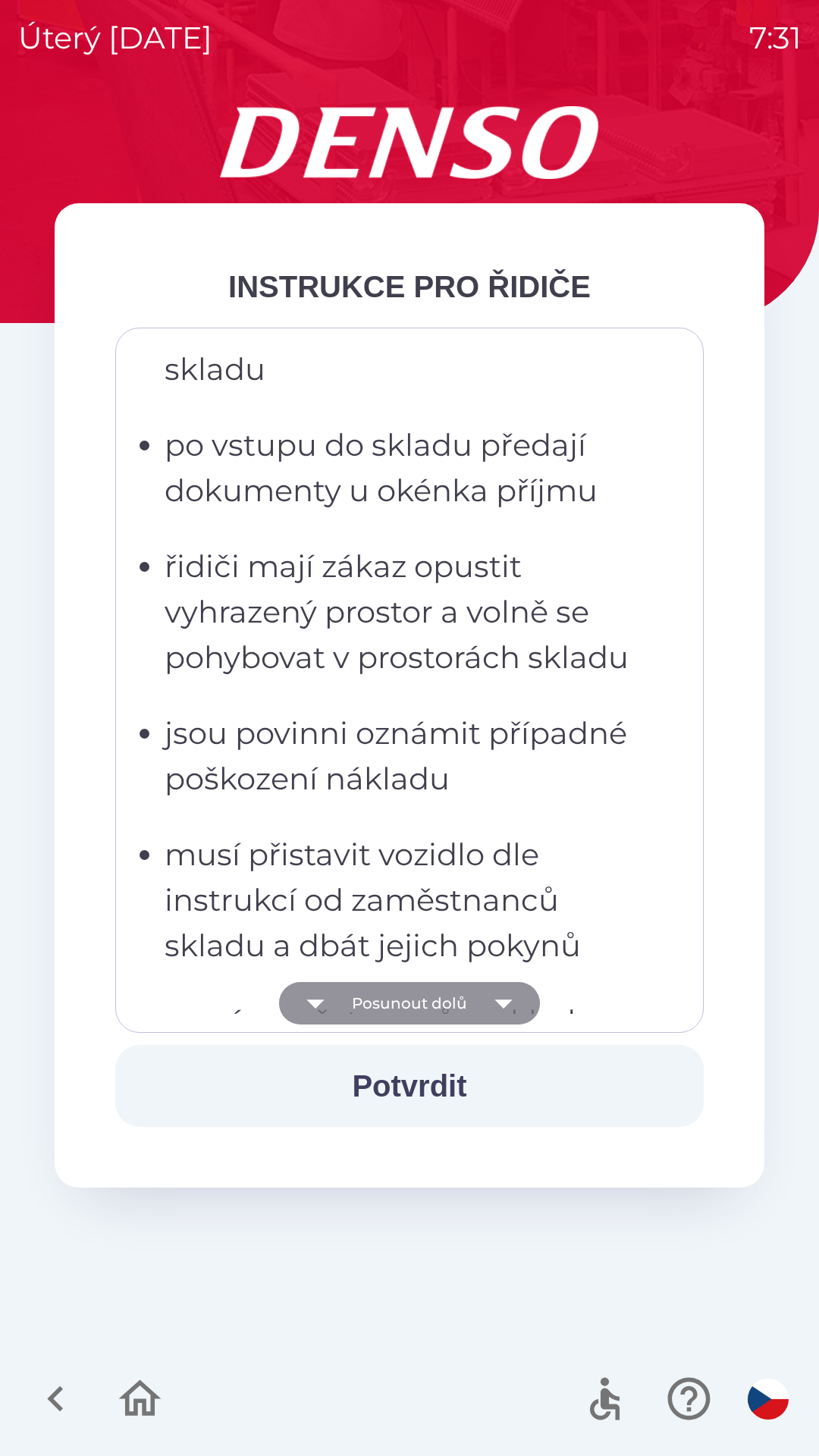
click at [482, 1012] on icon "button" at bounding box center [503, 1003] width 43 height 43
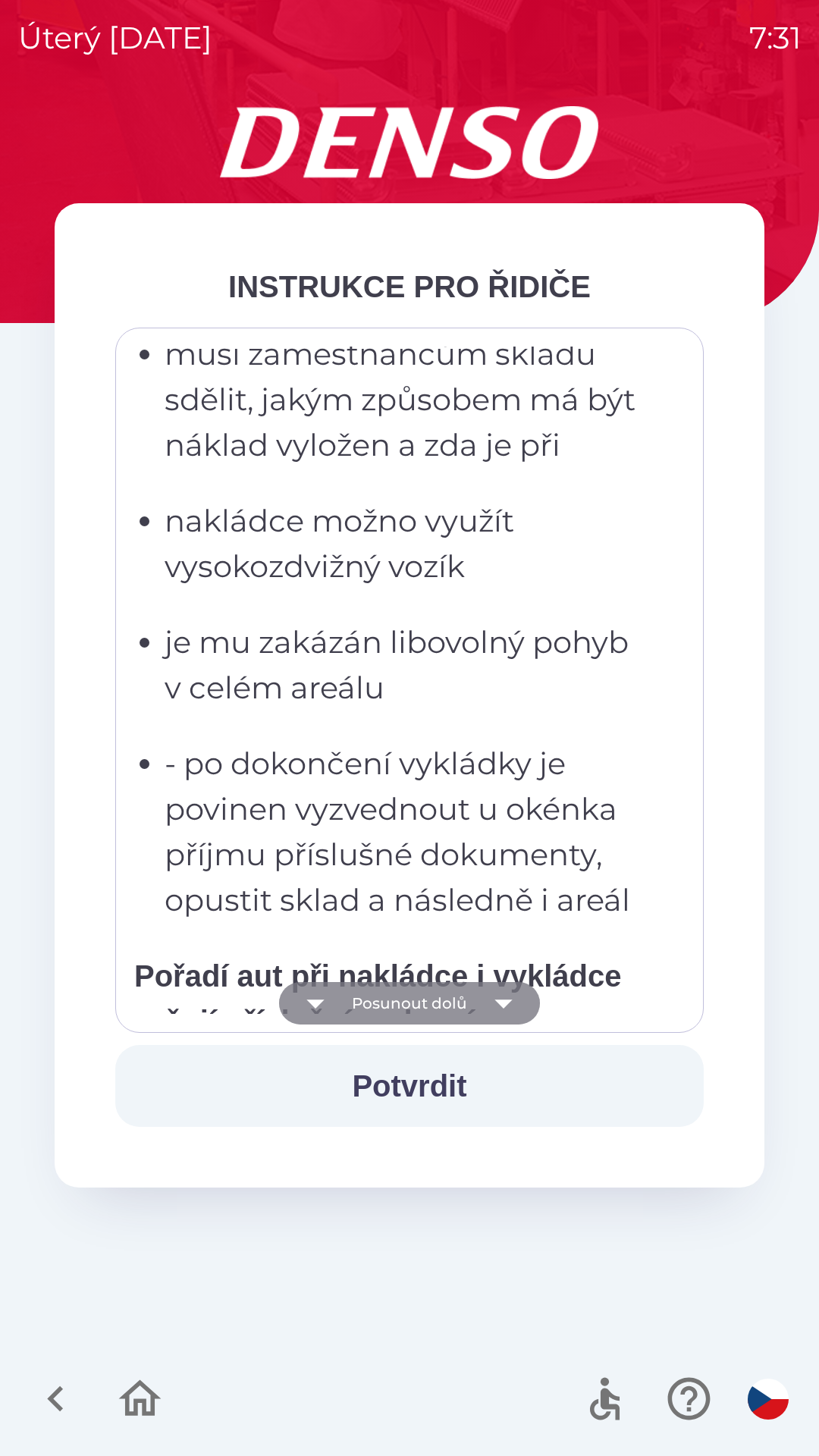
click at [479, 1014] on button "Posunout dolů" at bounding box center [409, 1003] width 261 height 43
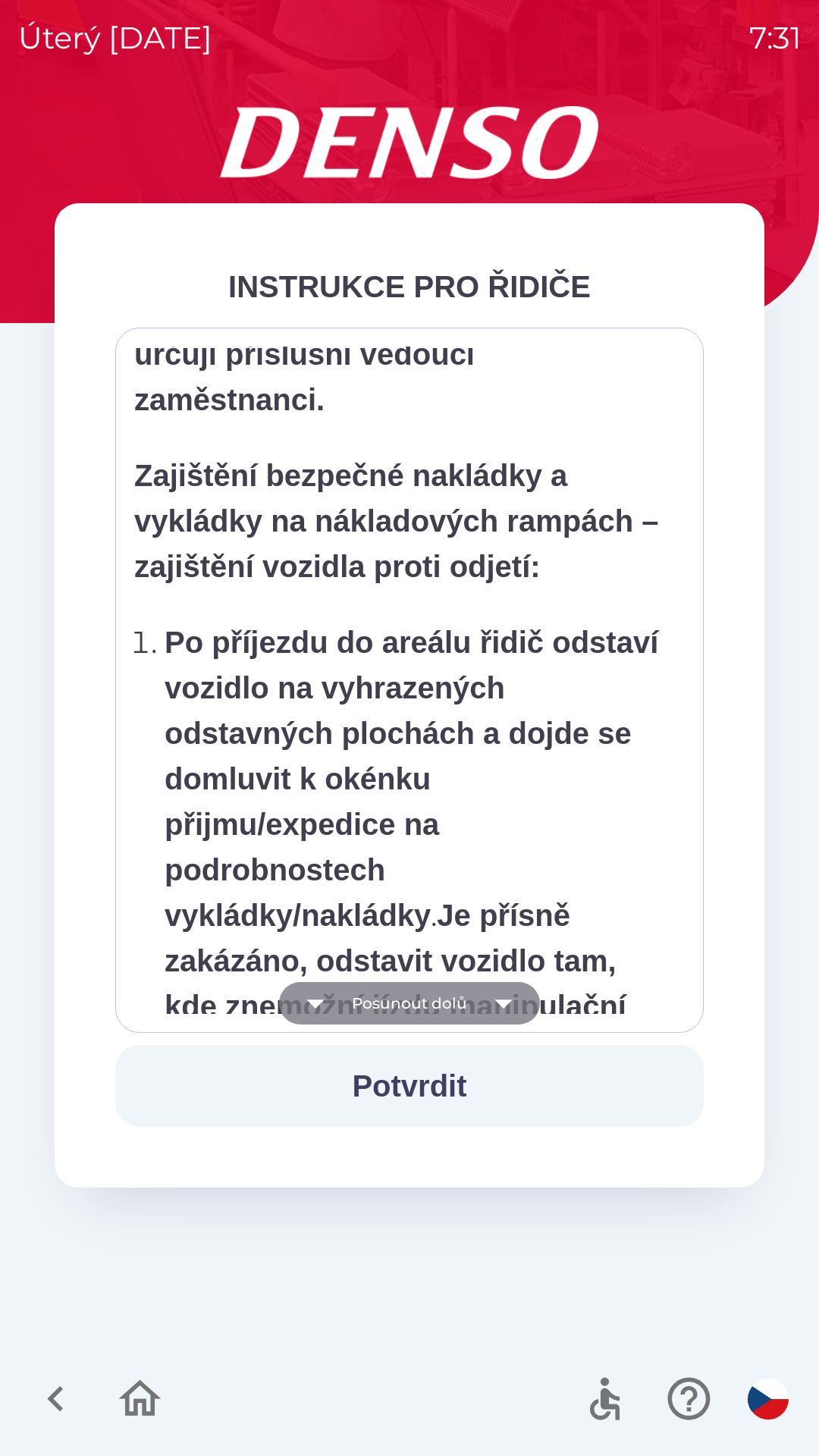
click at [476, 1009] on button "Posunout dolů" at bounding box center [409, 1003] width 261 height 43
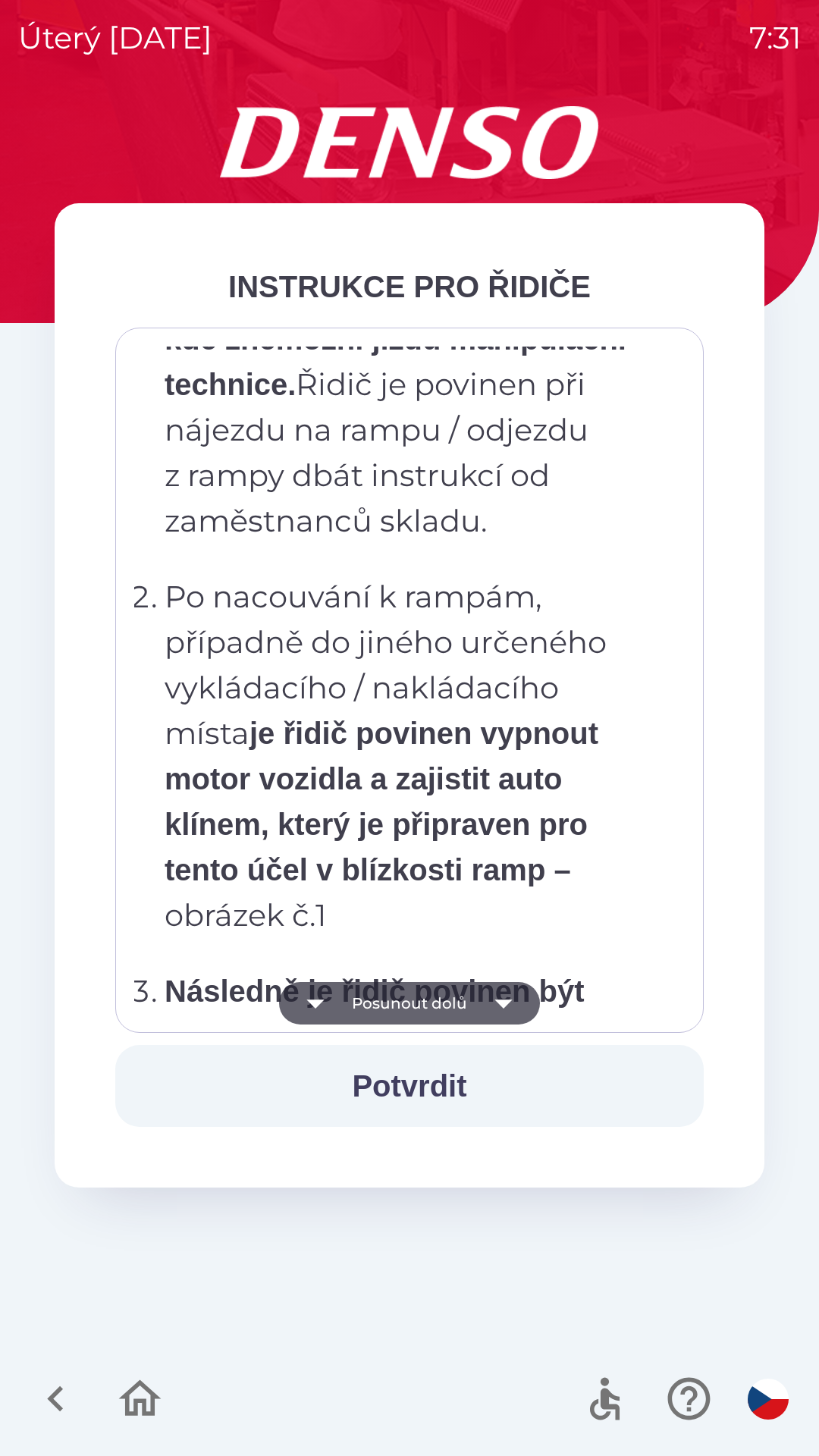
click at [477, 1010] on button "Posunout dolů" at bounding box center [409, 1003] width 261 height 43
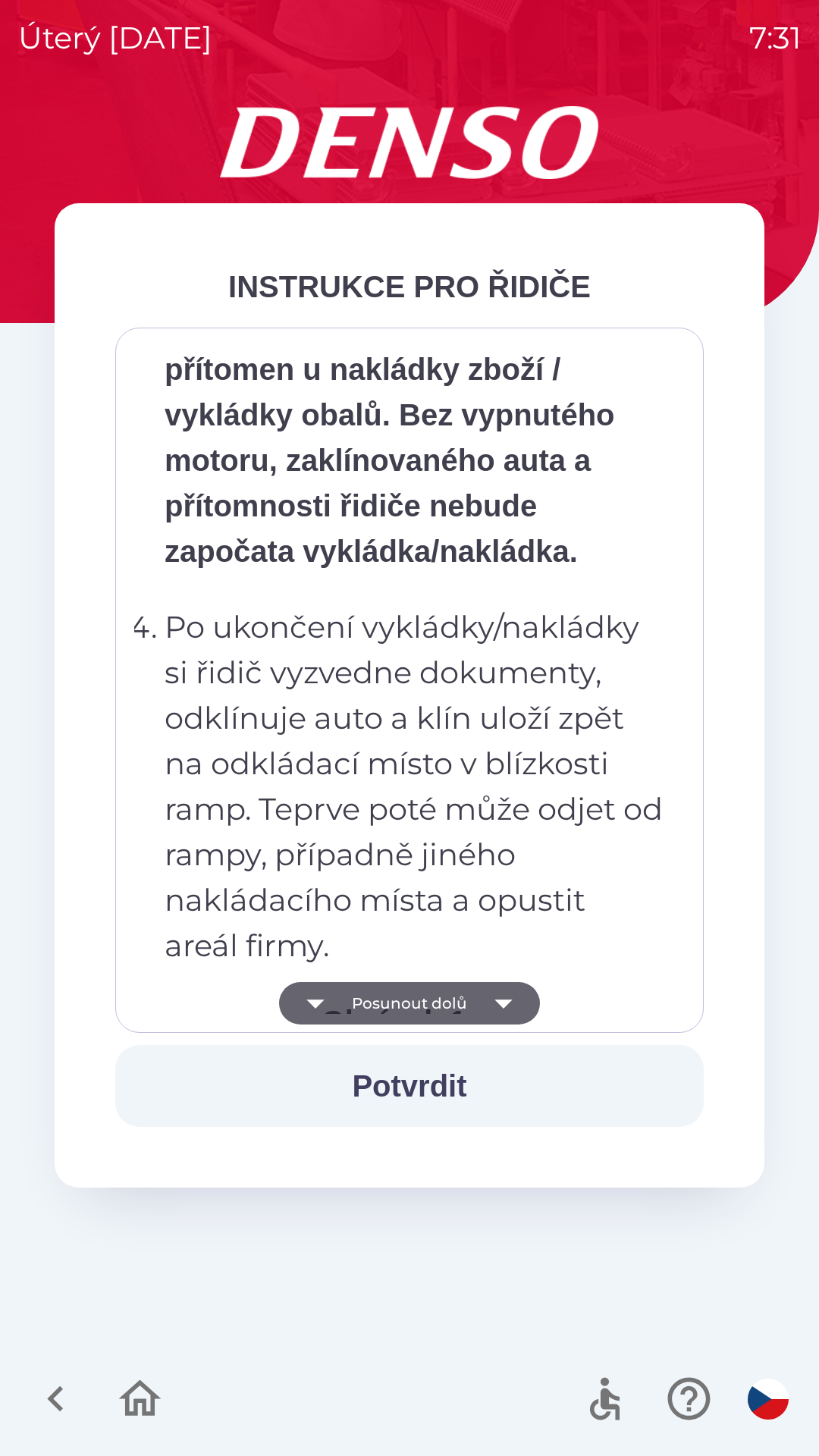
click at [478, 1011] on button "Posunout dolů" at bounding box center [409, 1003] width 261 height 43
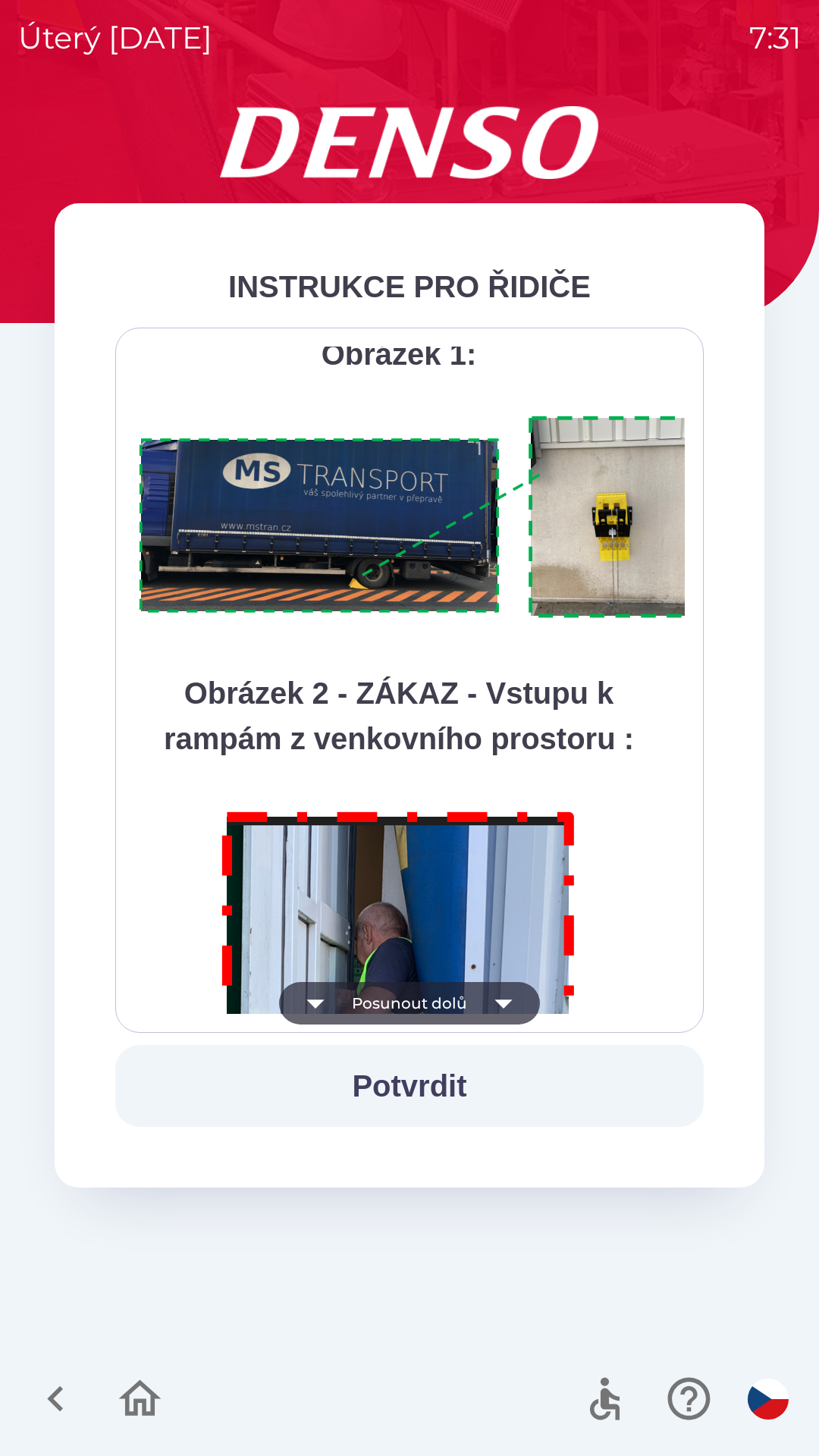
click at [474, 1010] on button "Posunout dolů" at bounding box center [409, 1003] width 261 height 43
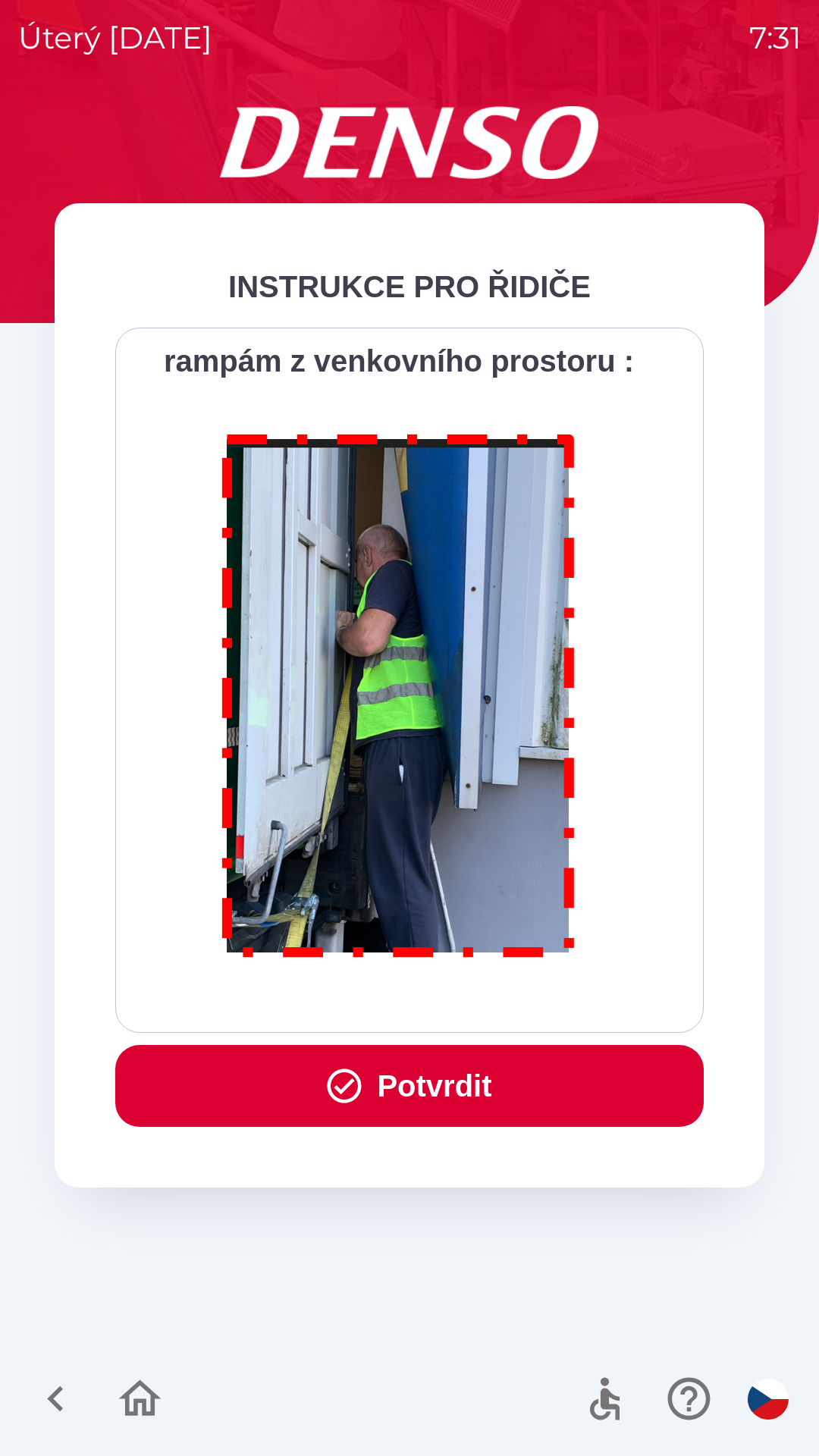
click at [433, 1095] on button "Potvrdit" at bounding box center [410, 1086] width 589 height 82
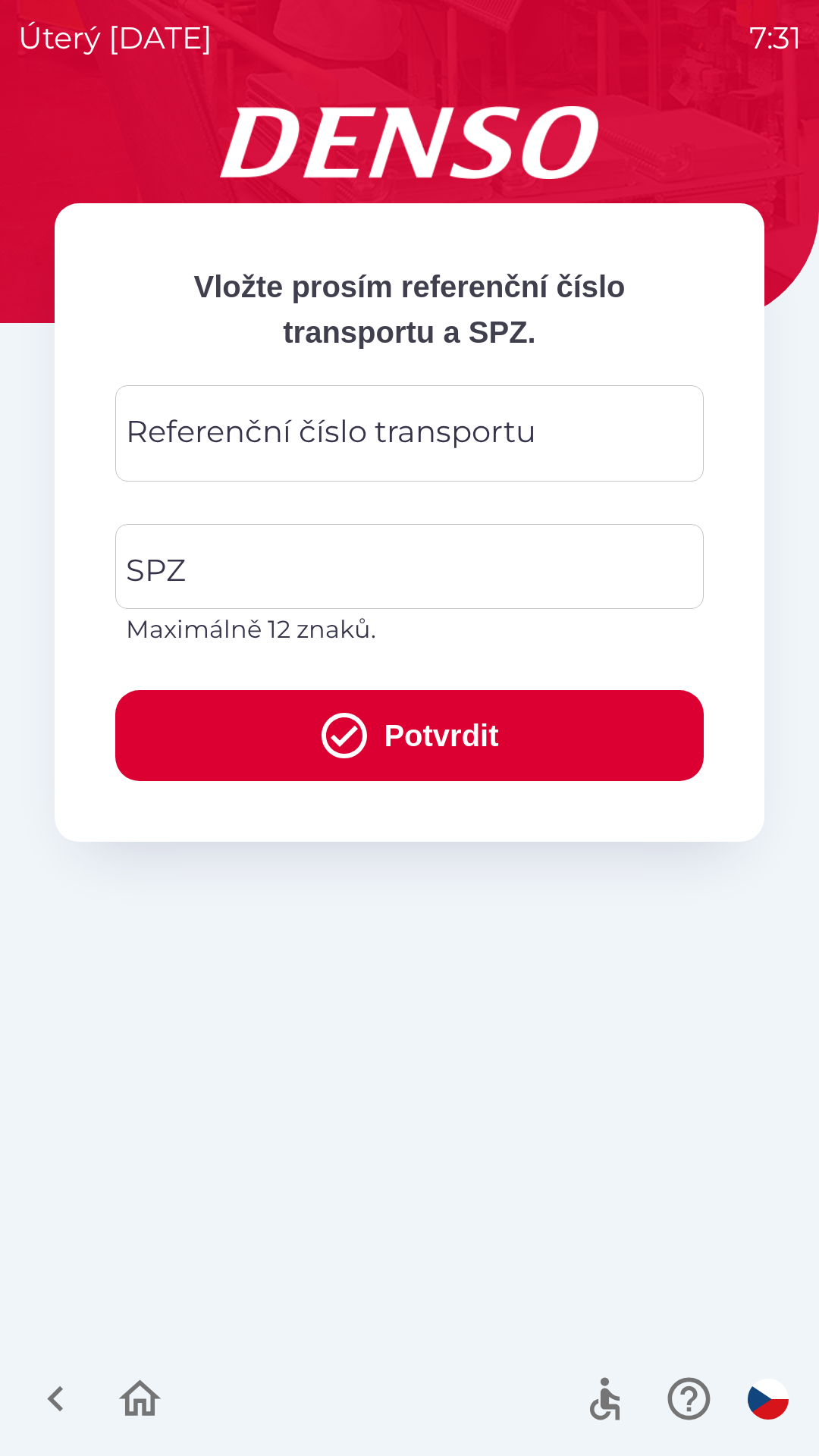
click at [430, 415] on div "Referenční číslo transportu Referenční číslo transportu" at bounding box center [410, 433] width 589 height 96
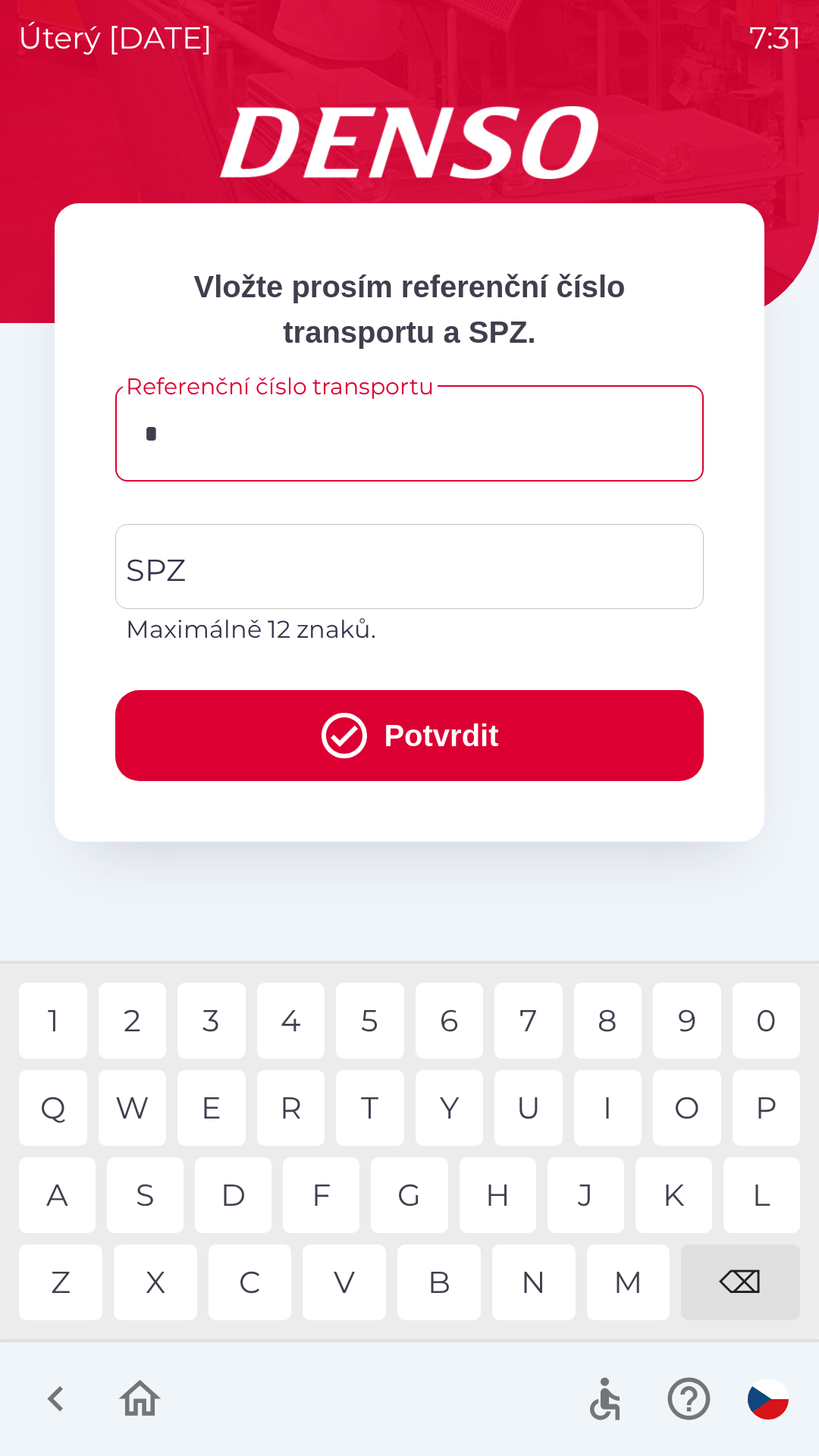
click at [681, 1195] on div "K" at bounding box center [674, 1195] width 76 height 76
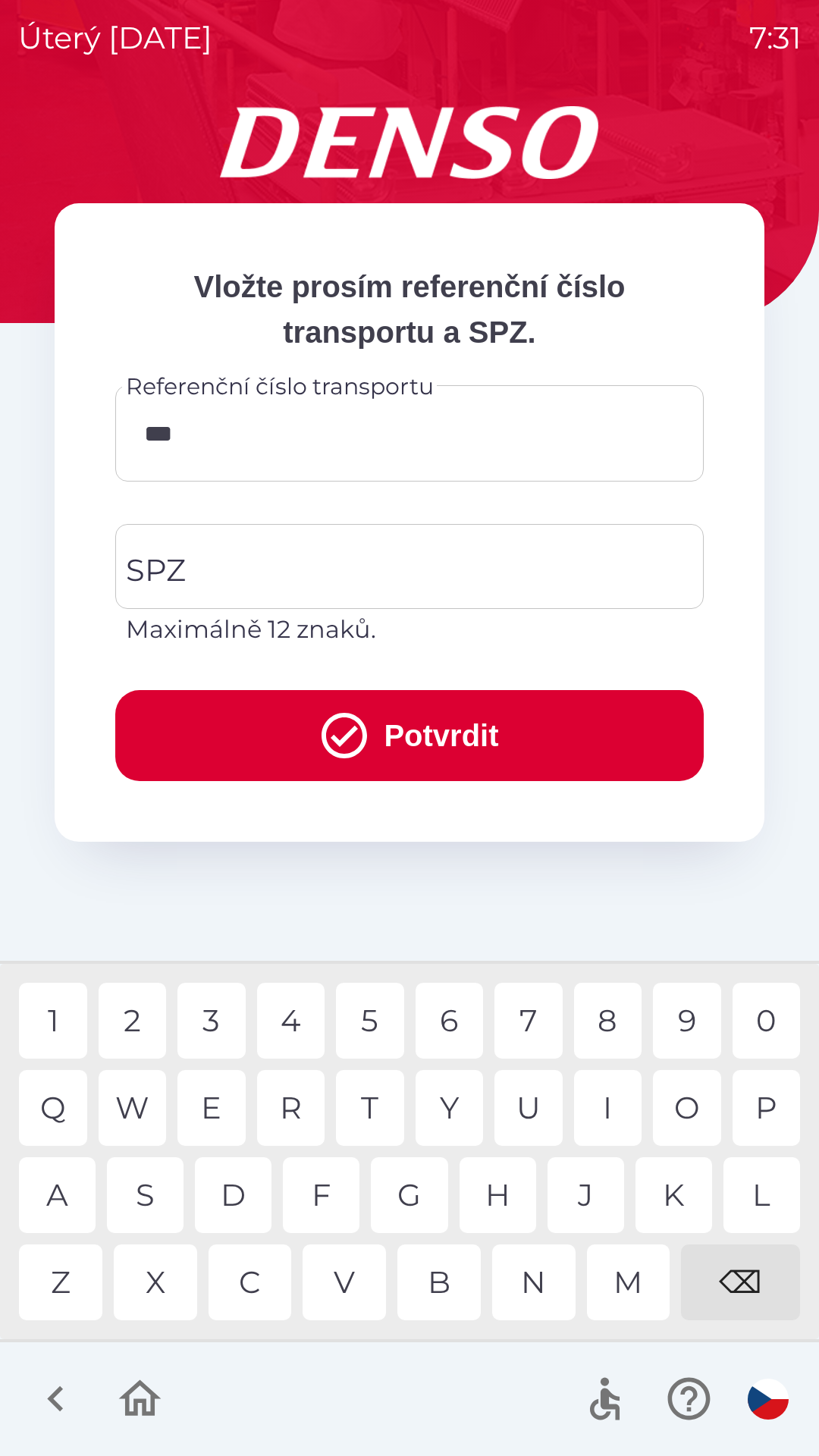
click at [256, 1292] on div "C" at bounding box center [250, 1282] width 84 height 76
click at [610, 1034] on div "8" at bounding box center [607, 1020] width 68 height 76
click at [762, 1024] on div "0" at bounding box center [767, 1020] width 68 height 76
click at [141, 1025] on div "2" at bounding box center [132, 1020] width 68 height 76
type input "**********"
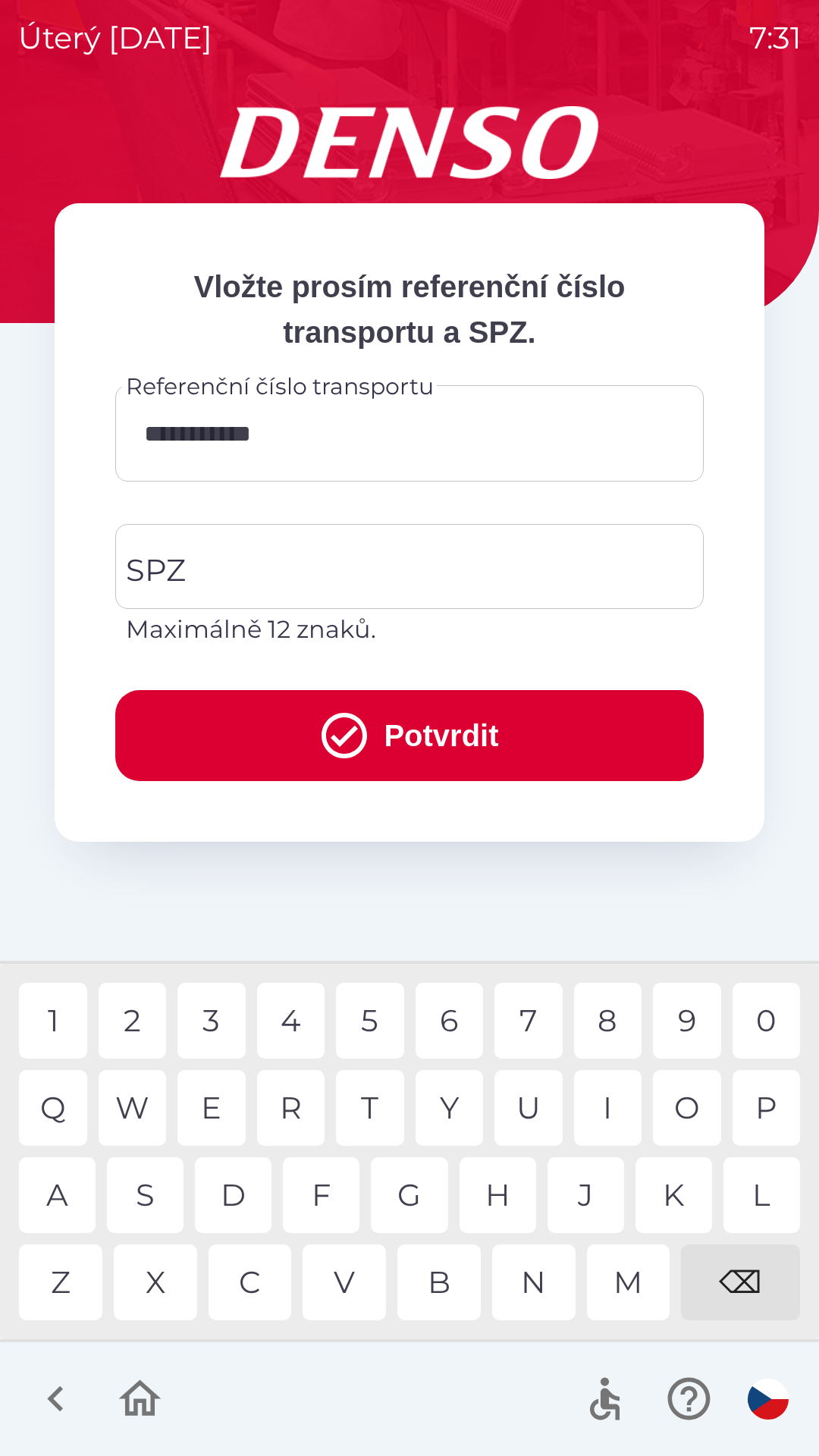
click at [381, 1026] on div "5" at bounding box center [370, 1020] width 68 height 76
click at [337, 574] on input "SPZ" at bounding box center [397, 567] width 552 height 71
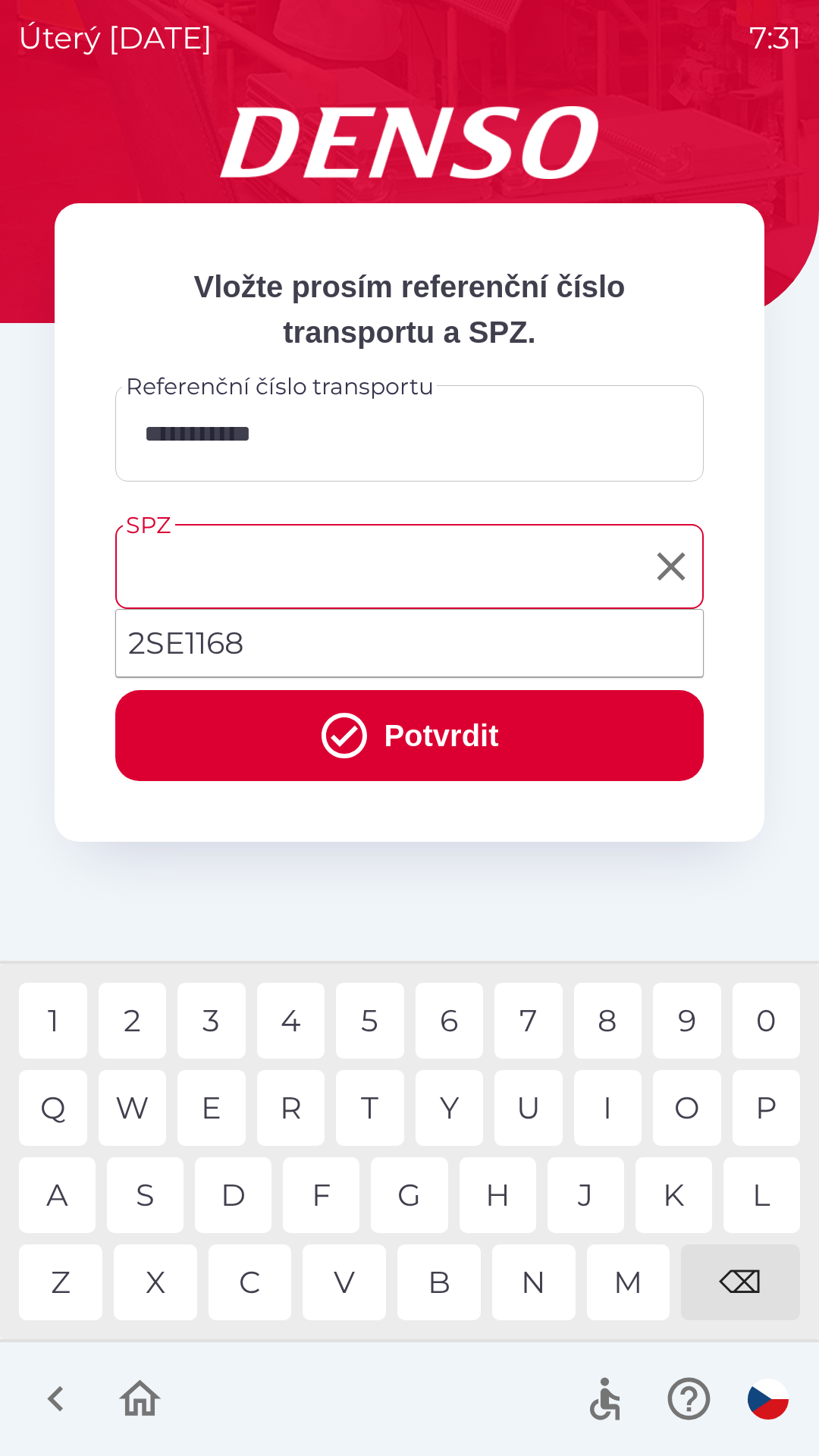
click at [206, 651] on li "2SE1168" at bounding box center [409, 642] width 587 height 54
type input "*******"
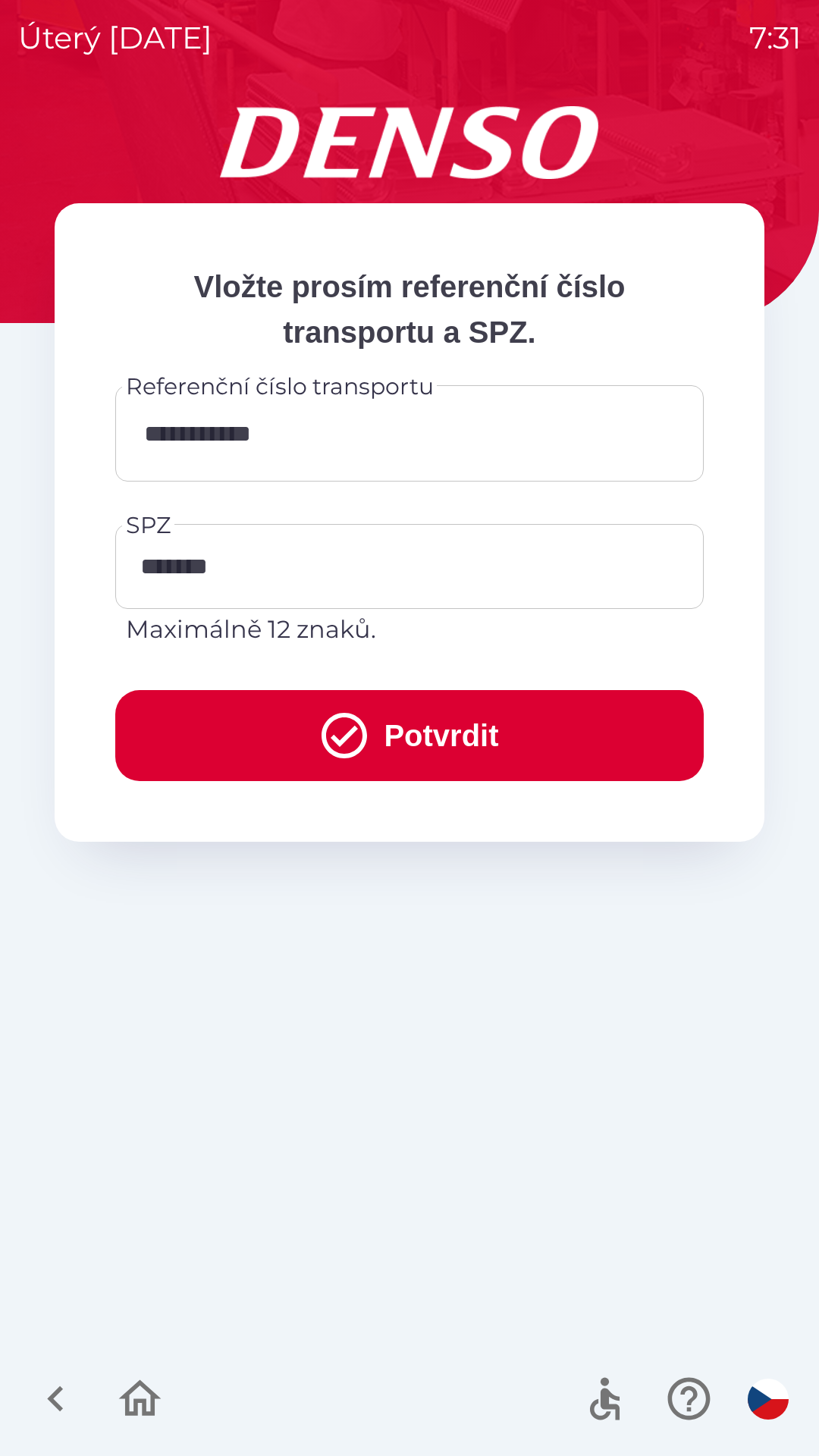
click at [389, 744] on button "Potvrdit" at bounding box center [410, 736] width 589 height 91
